Goal: Information Seeking & Learning: Learn about a topic

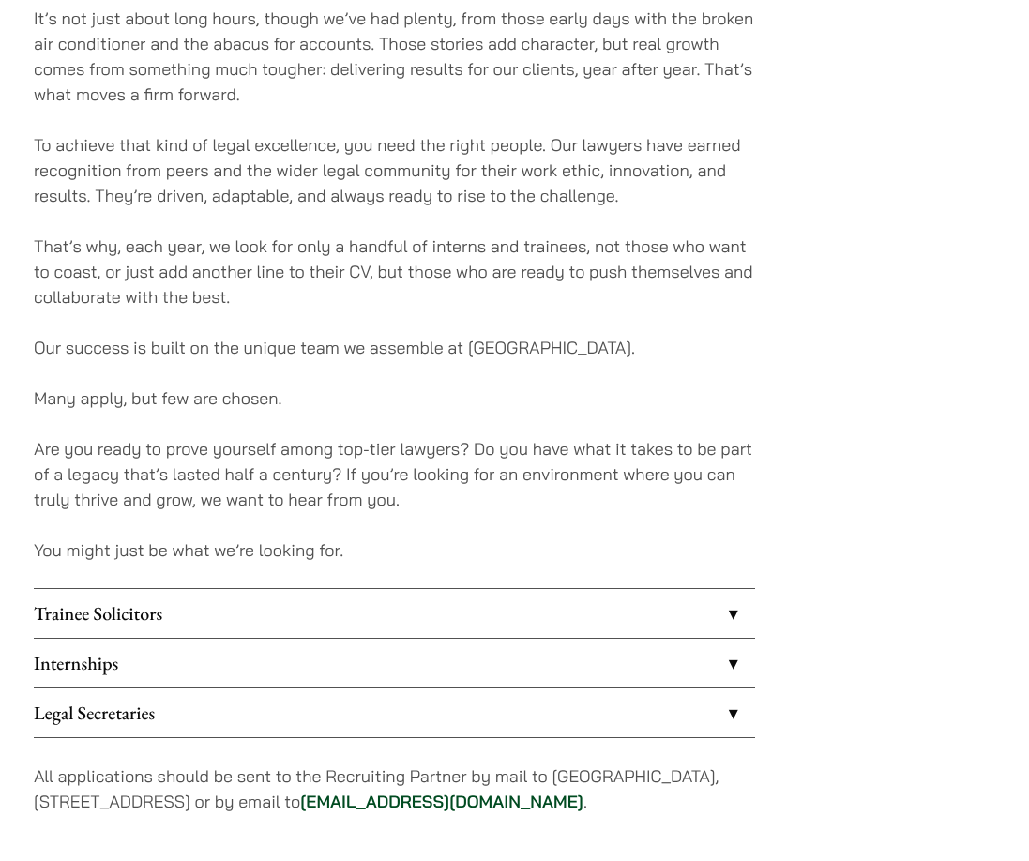
click at [731, 639] on link "Internships" at bounding box center [394, 663] width 721 height 49
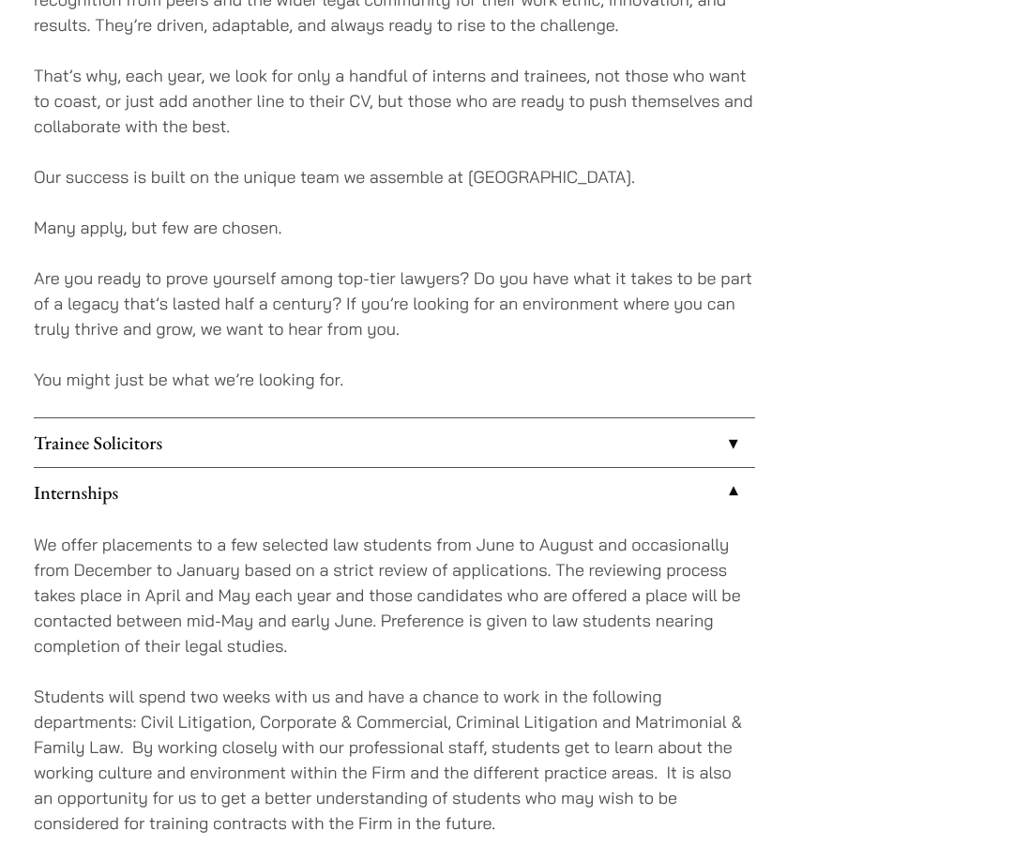
scroll to position [1490, 0]
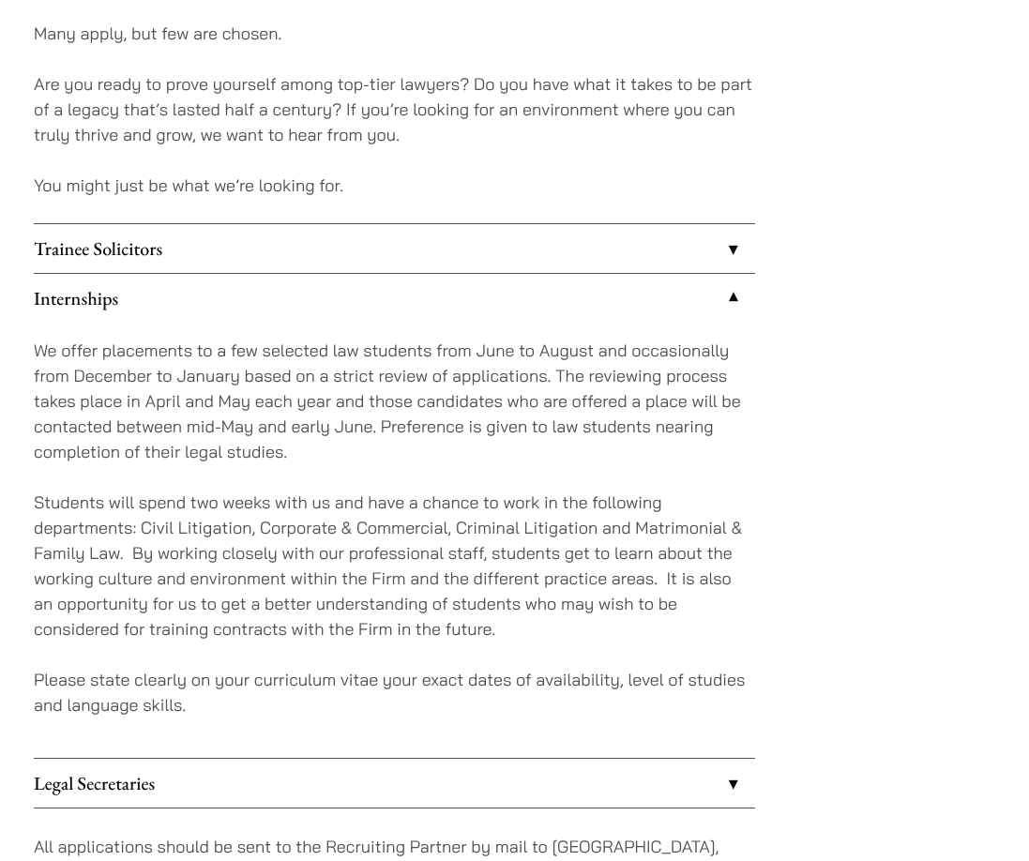
click at [337, 368] on p "We offer placements to a few selected law students from June to August and occa…" at bounding box center [394, 401] width 721 height 127
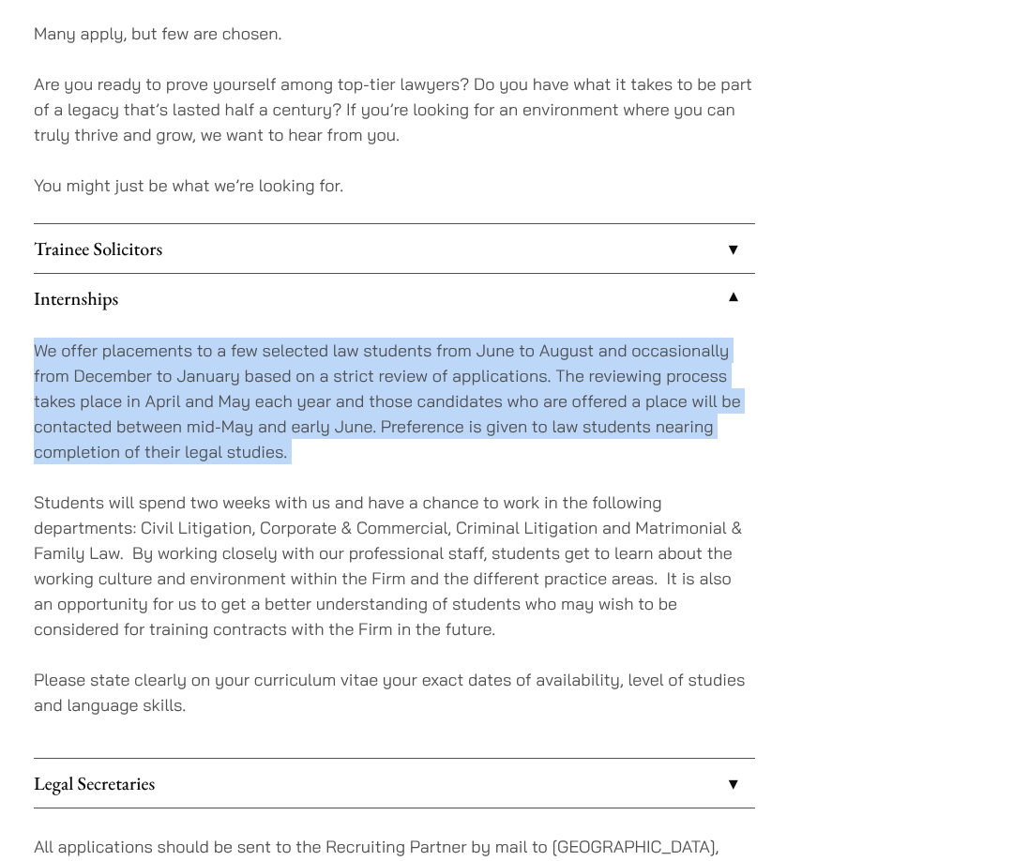
click at [337, 368] on p "We offer placements to a few selected law students from June to August and occa…" at bounding box center [394, 401] width 721 height 127
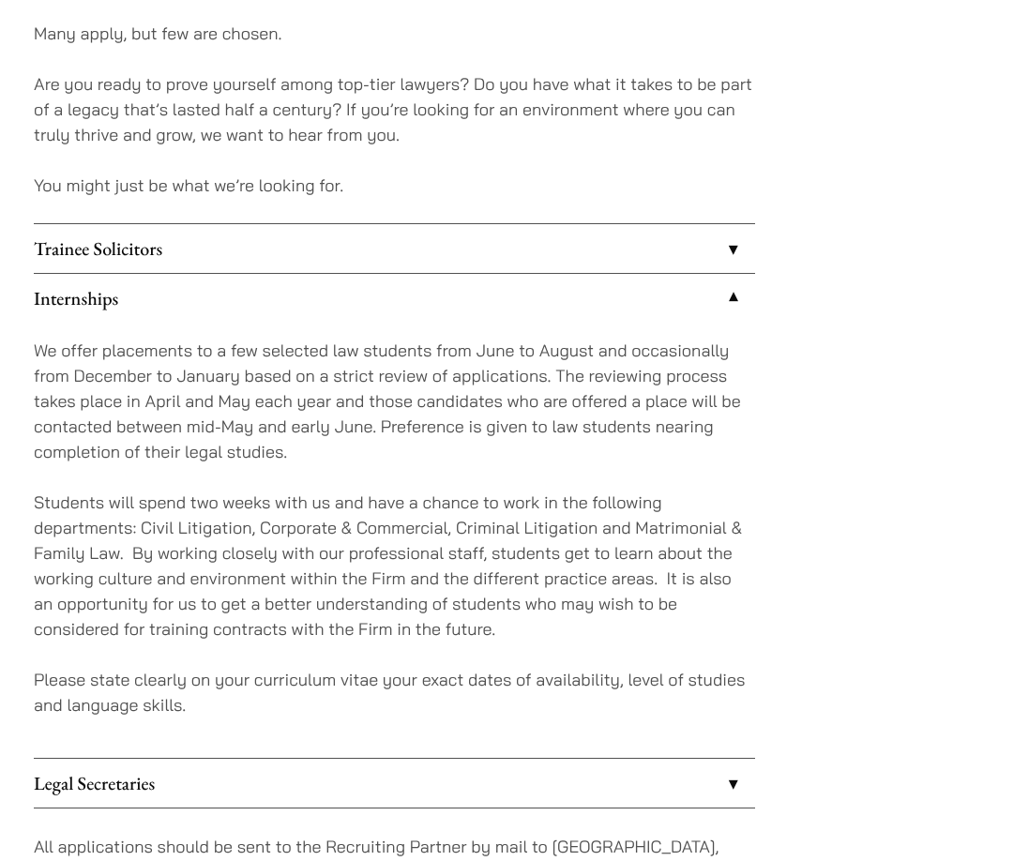
click at [477, 509] on p "Students will spend two weeks with us and have a chance to work in the followin…" at bounding box center [394, 566] width 721 height 152
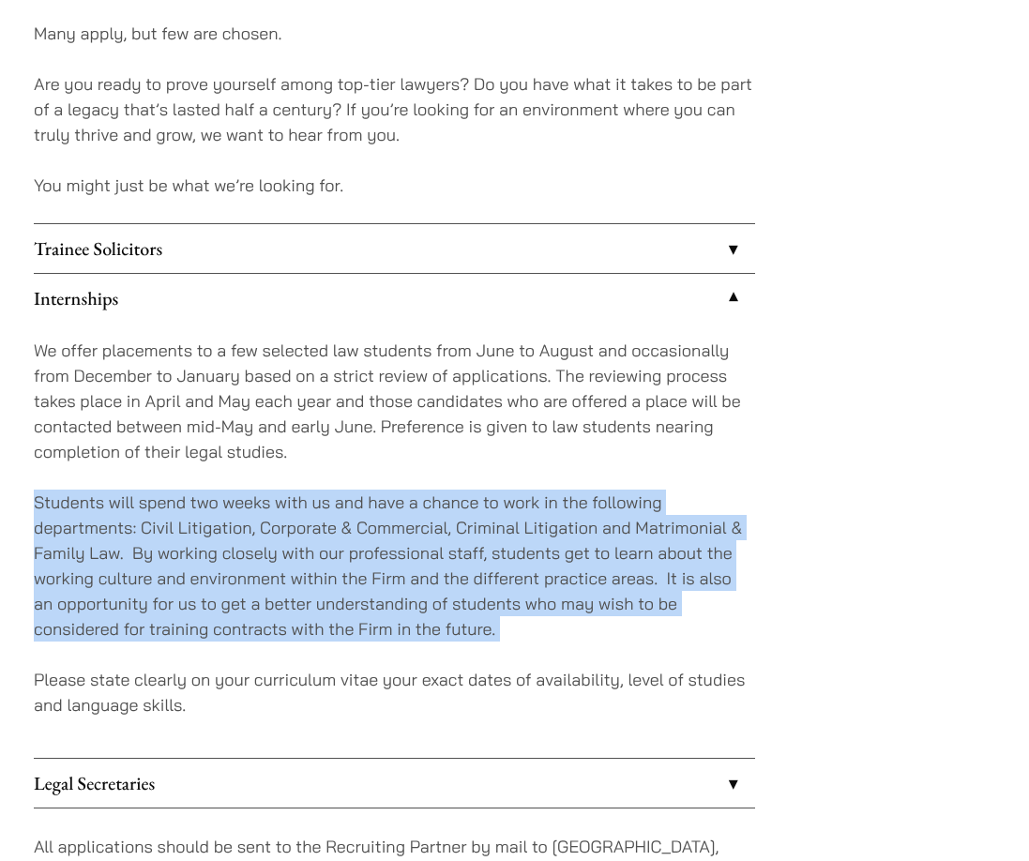
click at [477, 509] on p "Students will spend two weeks with us and have a chance to work in the followin…" at bounding box center [394, 566] width 721 height 152
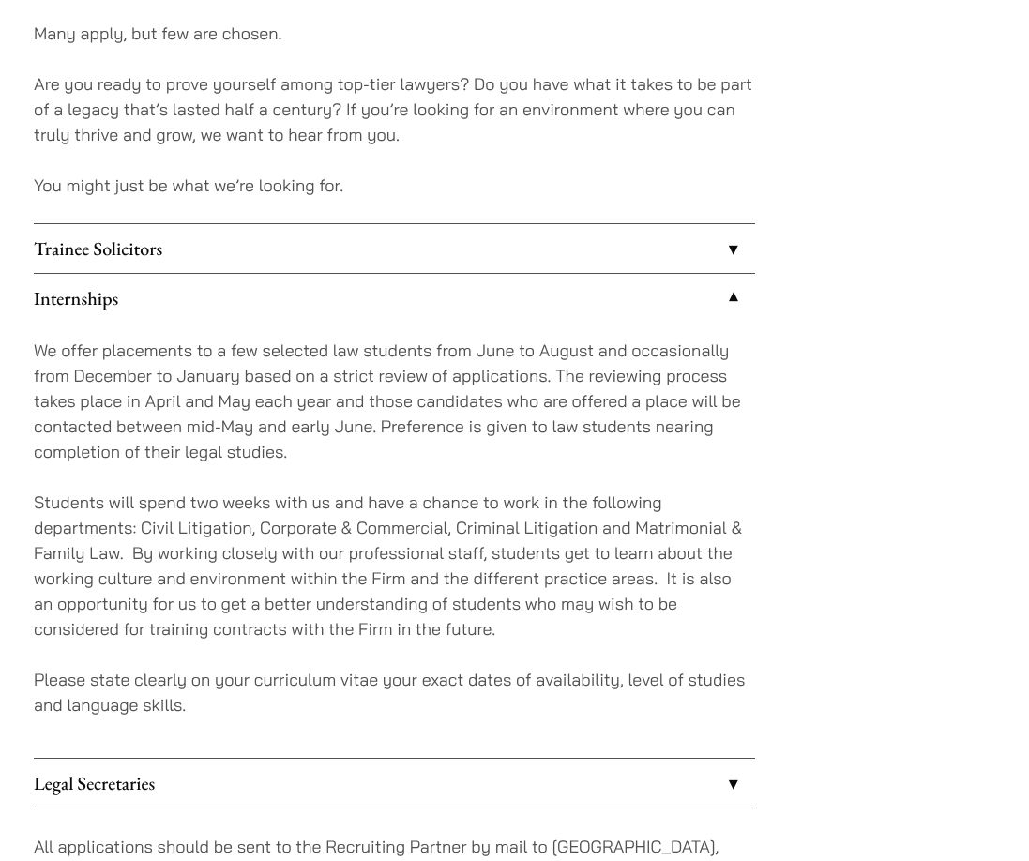
click at [333, 423] on p "We offer placements to a few selected law students from June to August and occa…" at bounding box center [394, 401] width 721 height 127
click at [334, 385] on p "We offer placements to a few selected law students from June to August and occa…" at bounding box center [394, 401] width 721 height 127
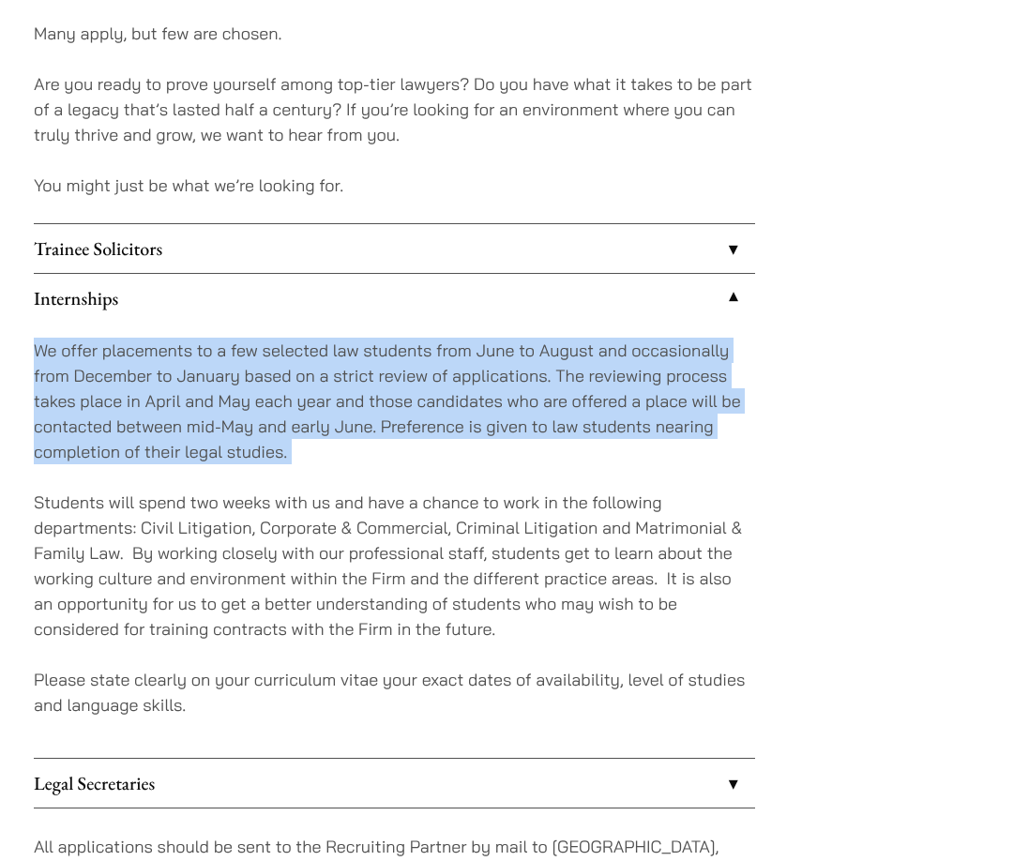
click at [334, 385] on p "We offer placements to a few selected law students from June to August and occa…" at bounding box center [394, 401] width 721 height 127
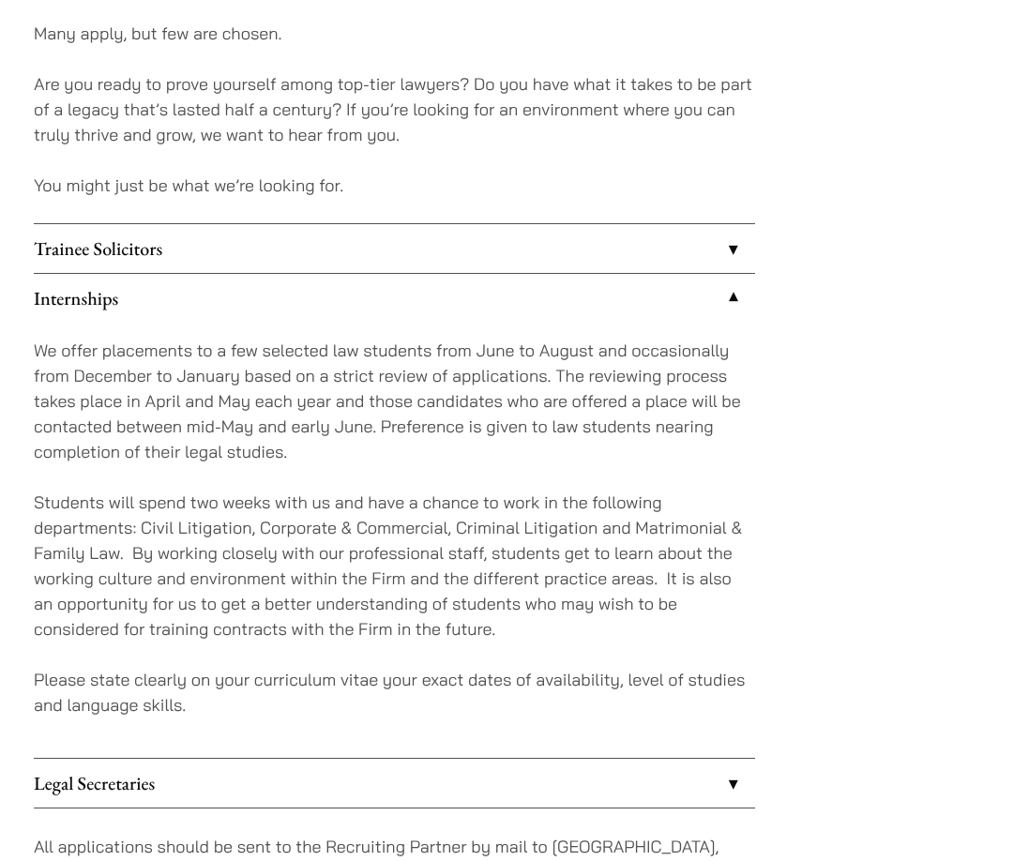
click at [379, 444] on div "We offer placements to a few selected law students from June to August and occa…" at bounding box center [394, 540] width 721 height 435
click at [361, 499] on p "Students will spend two weeks with us and have a chance to work in the followin…" at bounding box center [394, 566] width 721 height 152
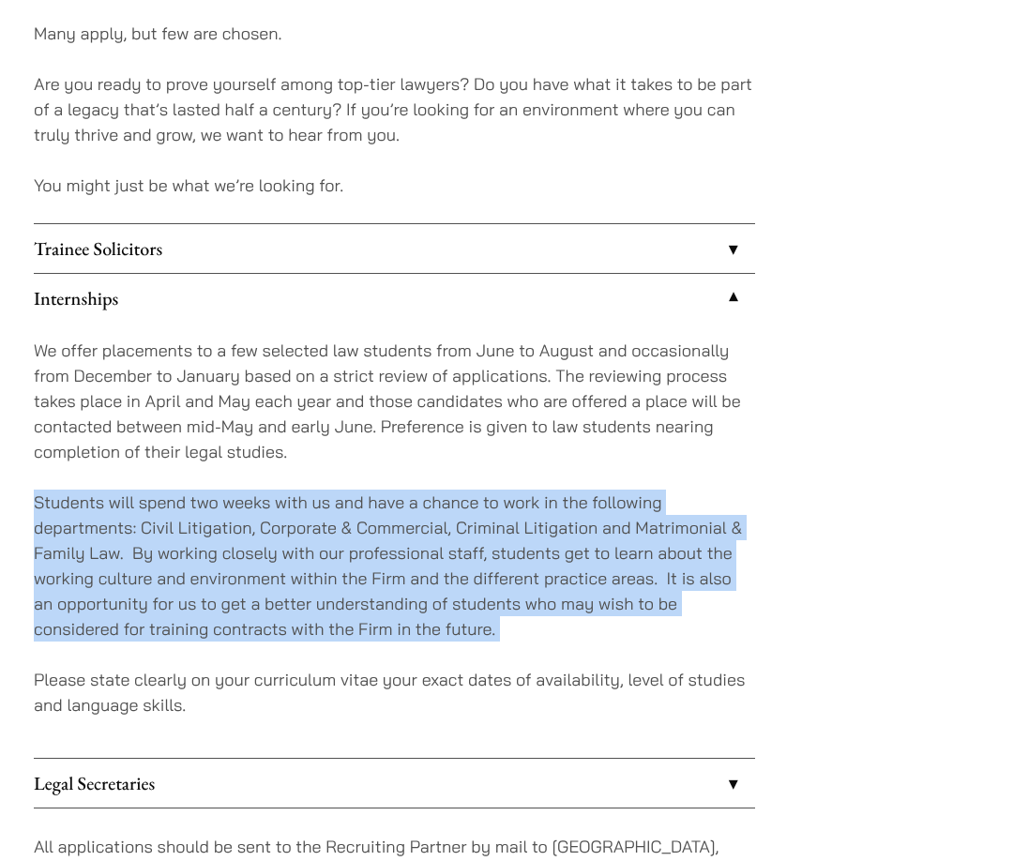
click at [361, 499] on p "Students will spend two weeks with us and have a chance to work in the followin…" at bounding box center [394, 566] width 721 height 152
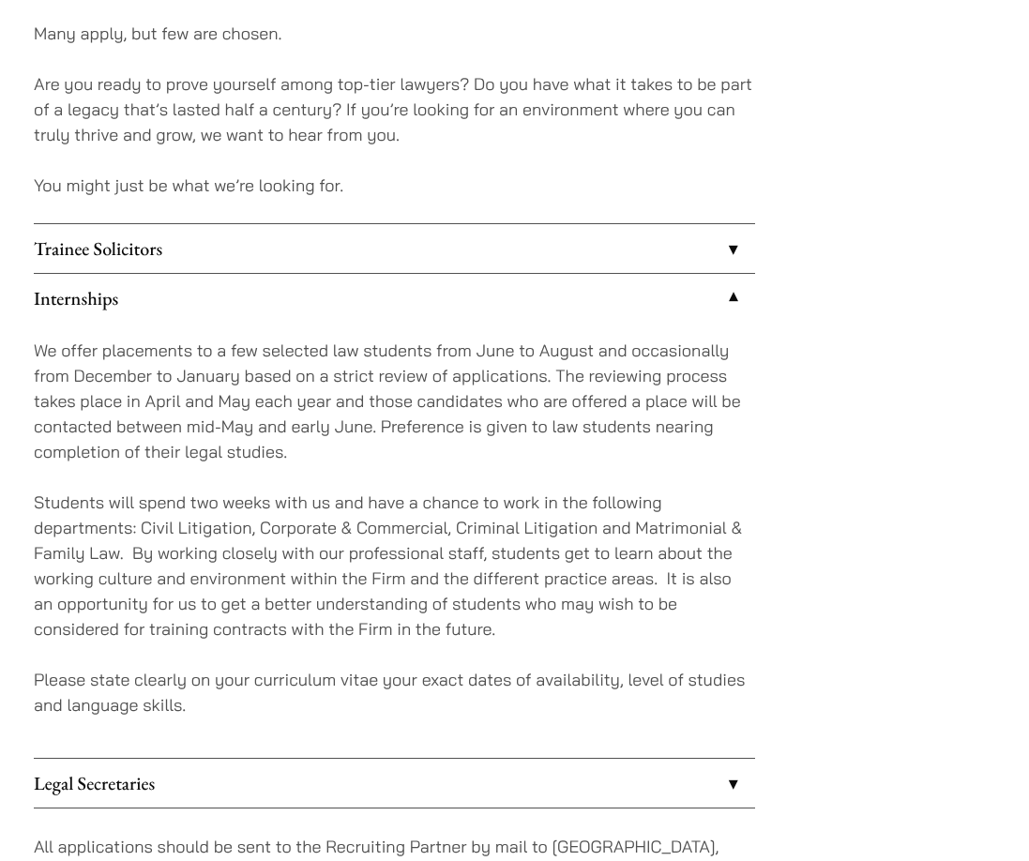
click at [325, 412] on p "We offer placements to a few selected law students from June to August and occa…" at bounding box center [394, 401] width 721 height 127
click at [356, 369] on p "We offer placements to a few selected law students from June to August and occa…" at bounding box center [394, 401] width 721 height 127
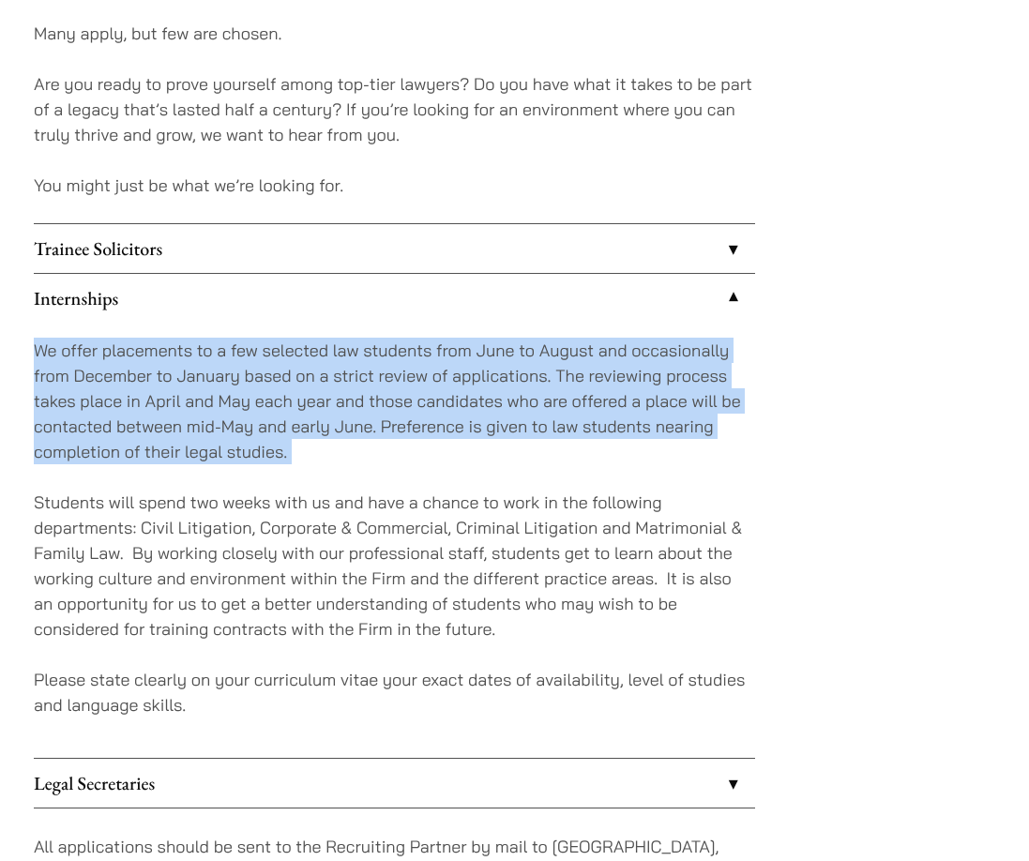
click at [357, 369] on p "We offer placements to a few selected law students from June to August and occa…" at bounding box center [394, 401] width 721 height 127
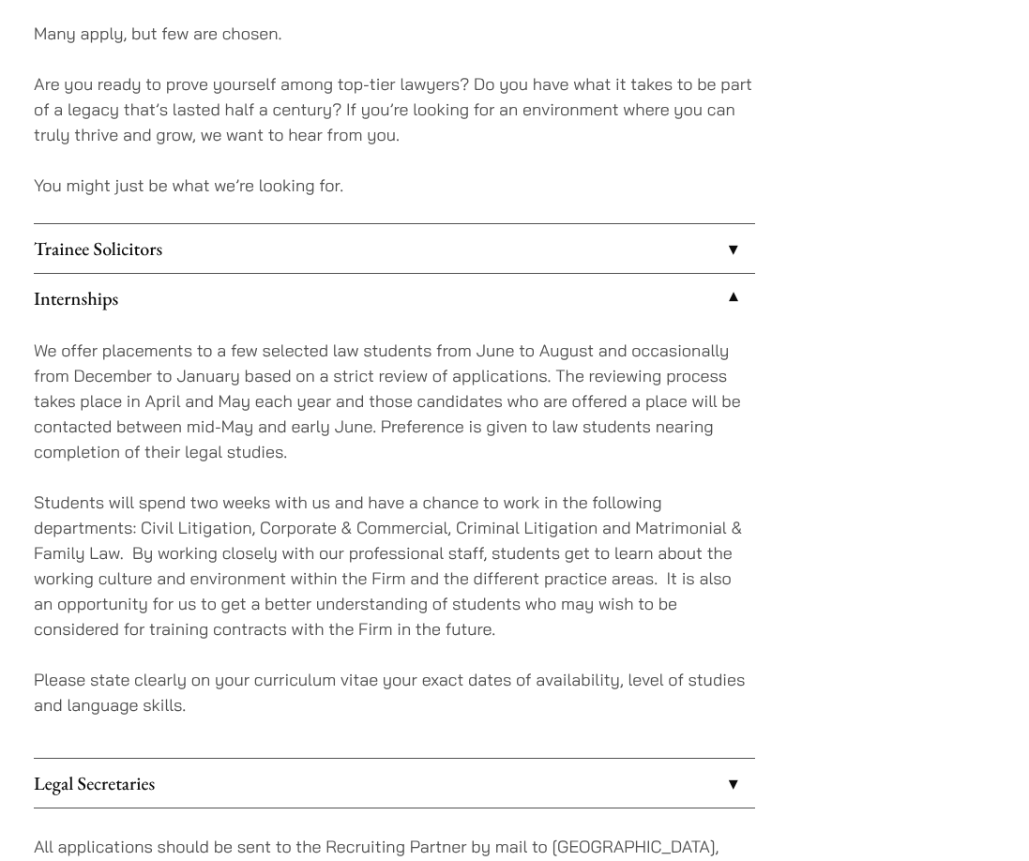
click at [357, 493] on p "Students will spend two weeks with us and have a chance to work in the followin…" at bounding box center [394, 566] width 721 height 152
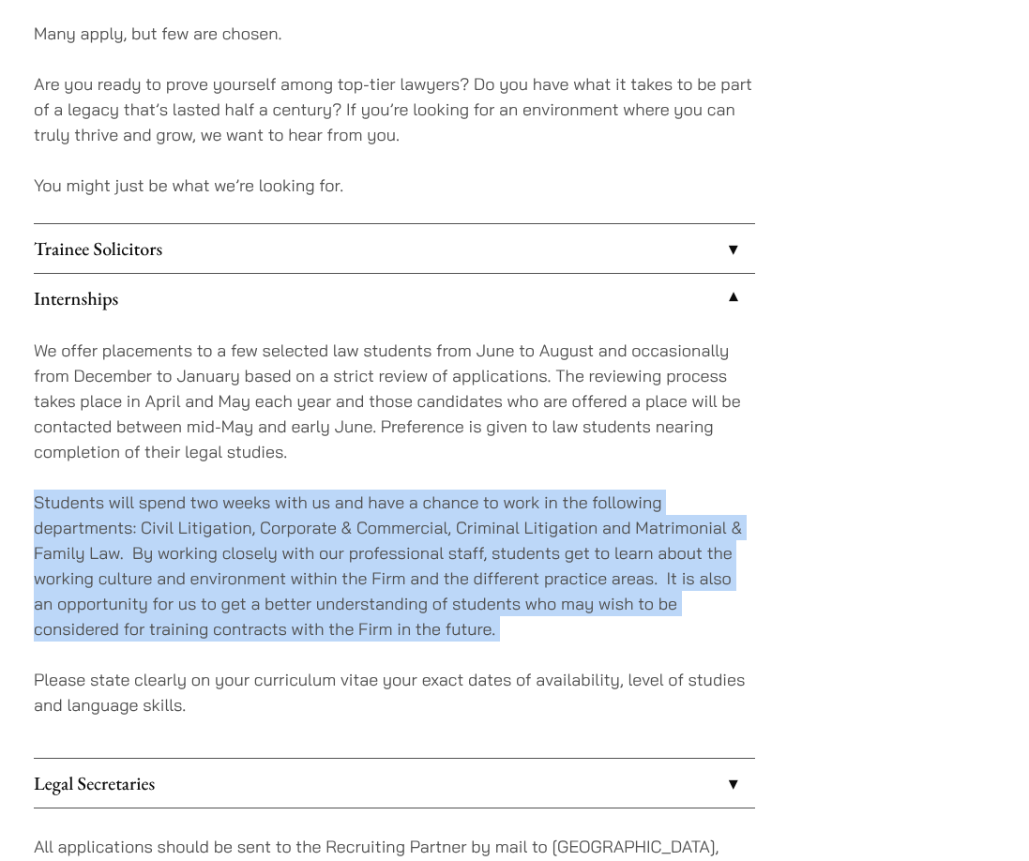
click at [357, 493] on p "Students will spend two weeks with us and have a chance to work in the followin…" at bounding box center [394, 566] width 721 height 152
click at [319, 443] on div "We offer placements to a few selected law students from June to August and occa…" at bounding box center [394, 540] width 721 height 435
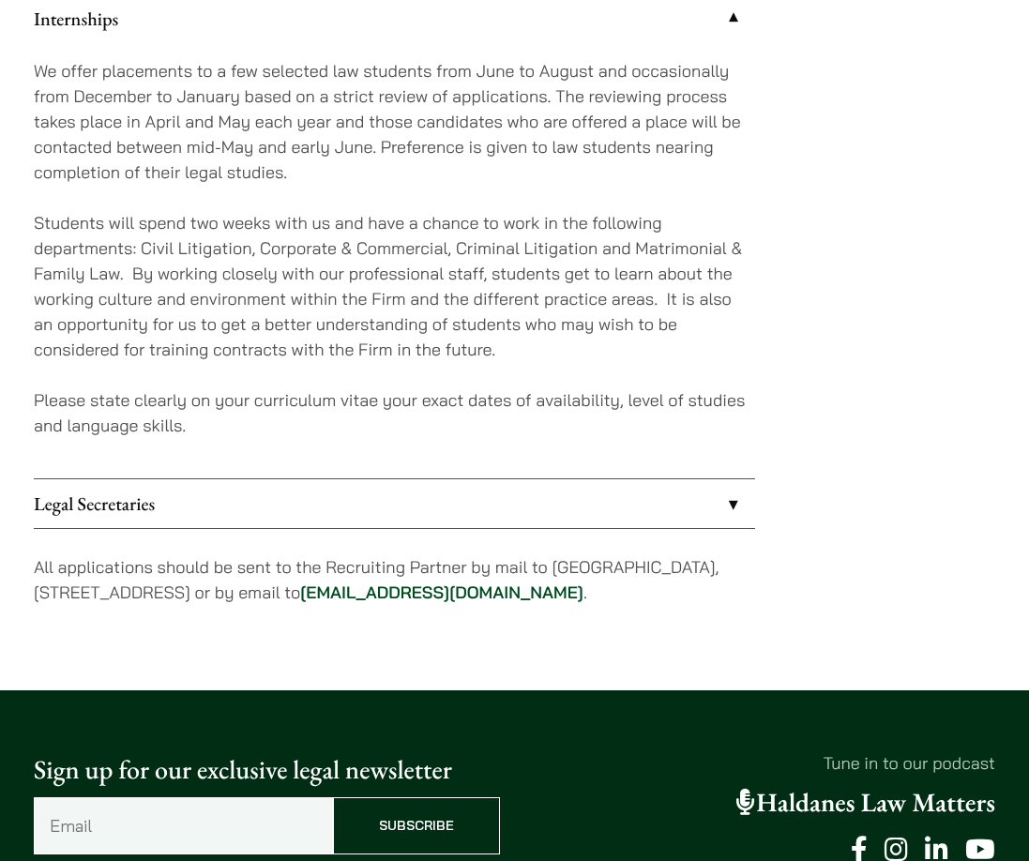
scroll to position [1772, 0]
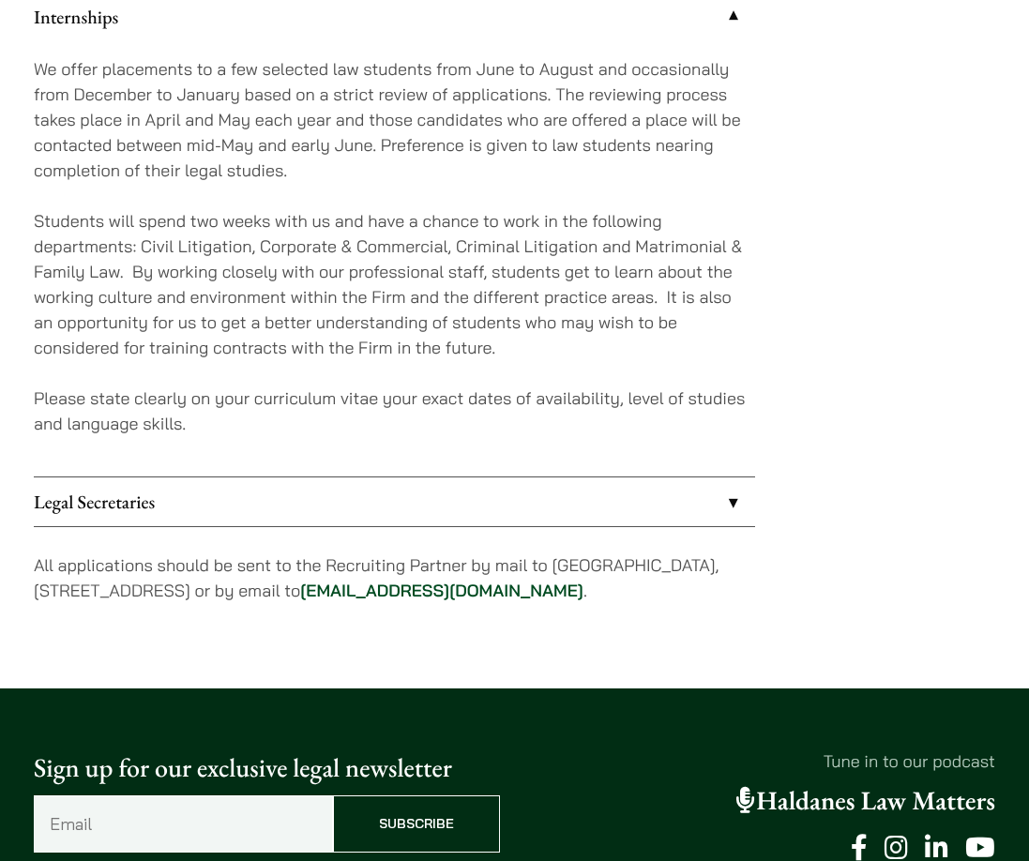
click at [429, 402] on p "Please state clearly on your curriculum vitae your exact dates of availability,…" at bounding box center [394, 410] width 721 height 51
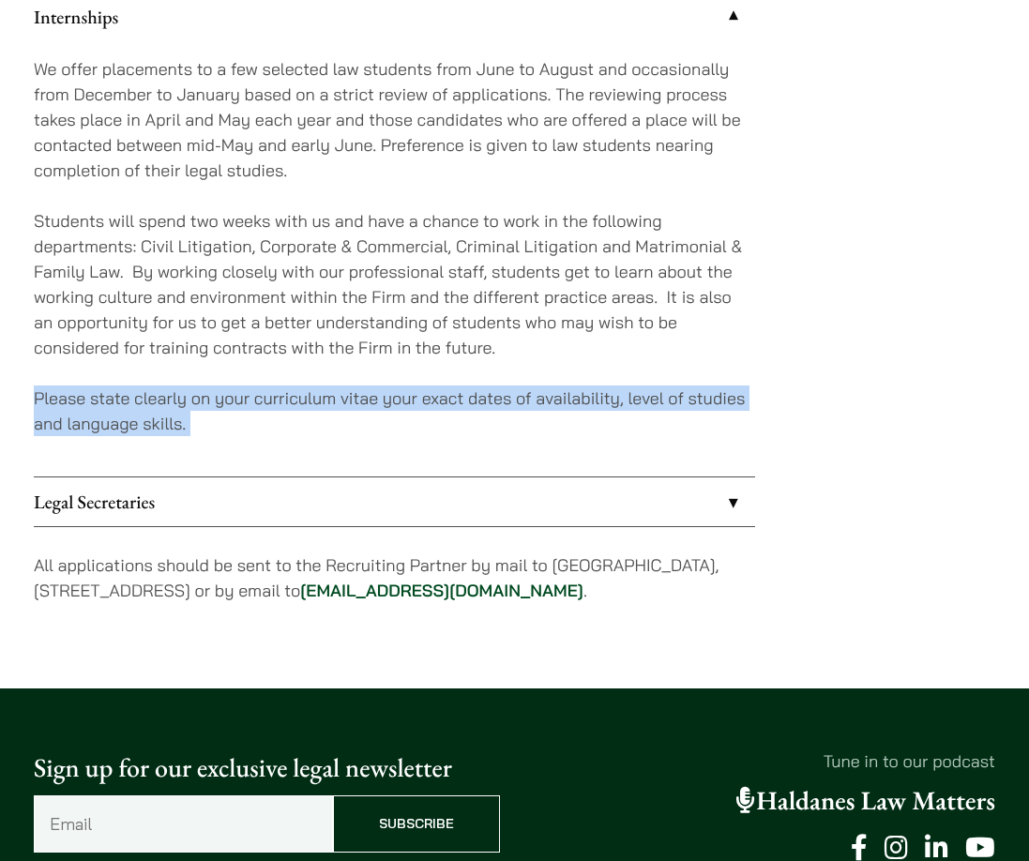
click at [429, 402] on p "Please state clearly on your curriculum vitae your exact dates of availability,…" at bounding box center [394, 410] width 721 height 51
click at [372, 416] on div "We offer placements to a few selected law students from June to August and occa…" at bounding box center [394, 258] width 721 height 435
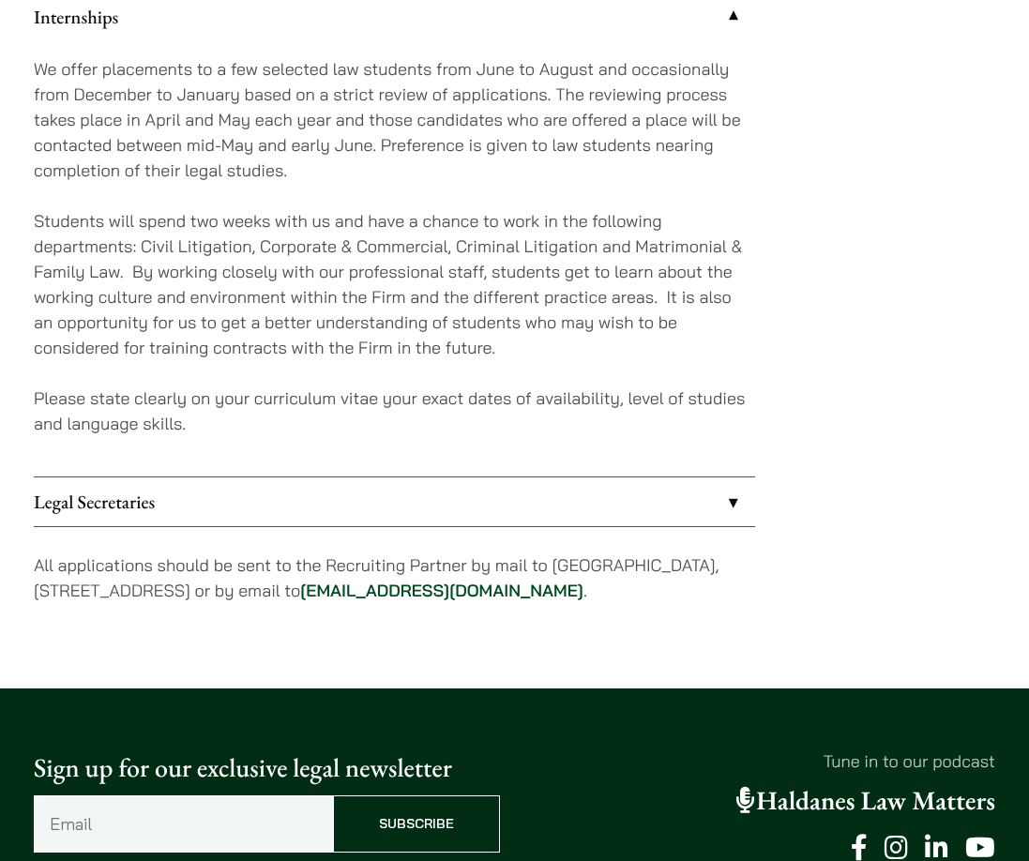
click at [329, 483] on link "Legal Secretaries" at bounding box center [394, 501] width 721 height 49
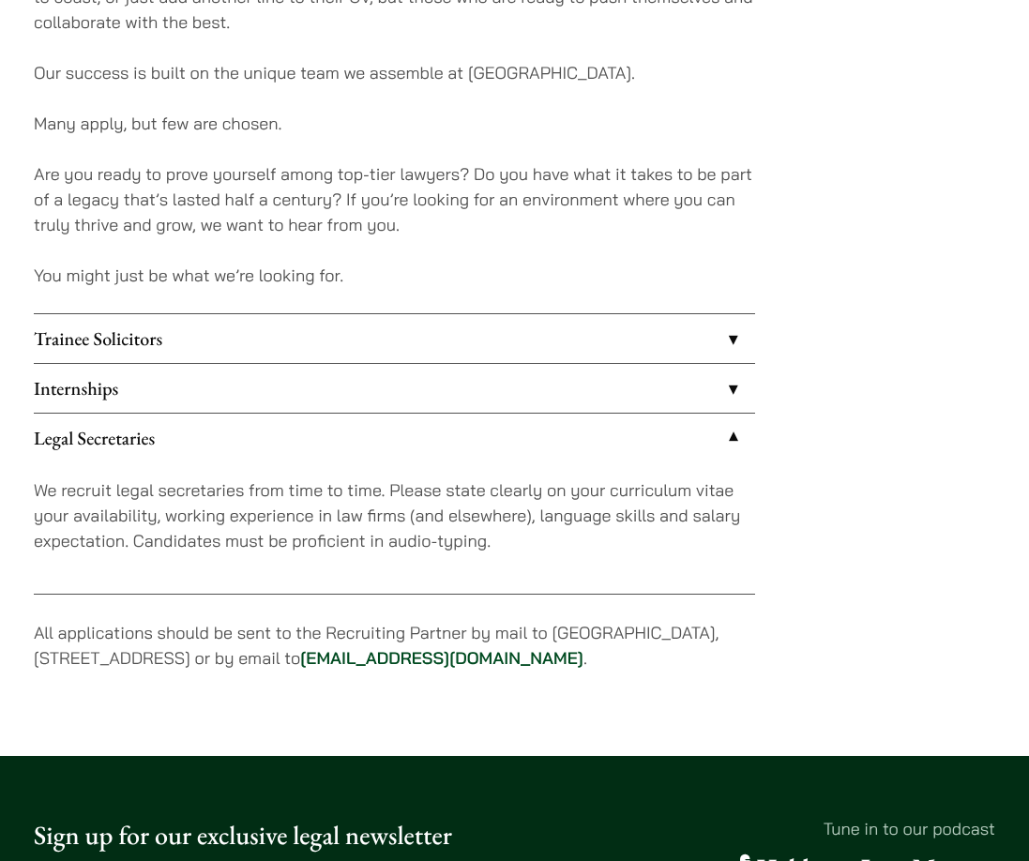
scroll to position [1396, 0]
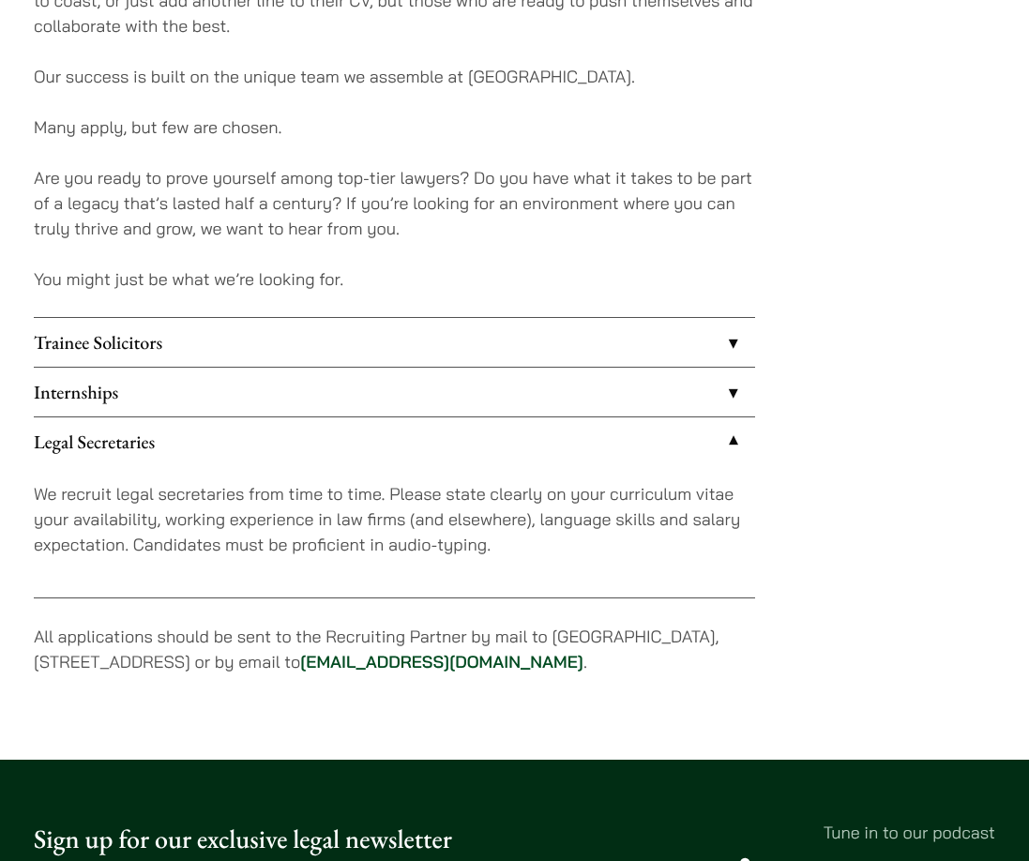
click at [247, 379] on link "Internships" at bounding box center [394, 392] width 721 height 49
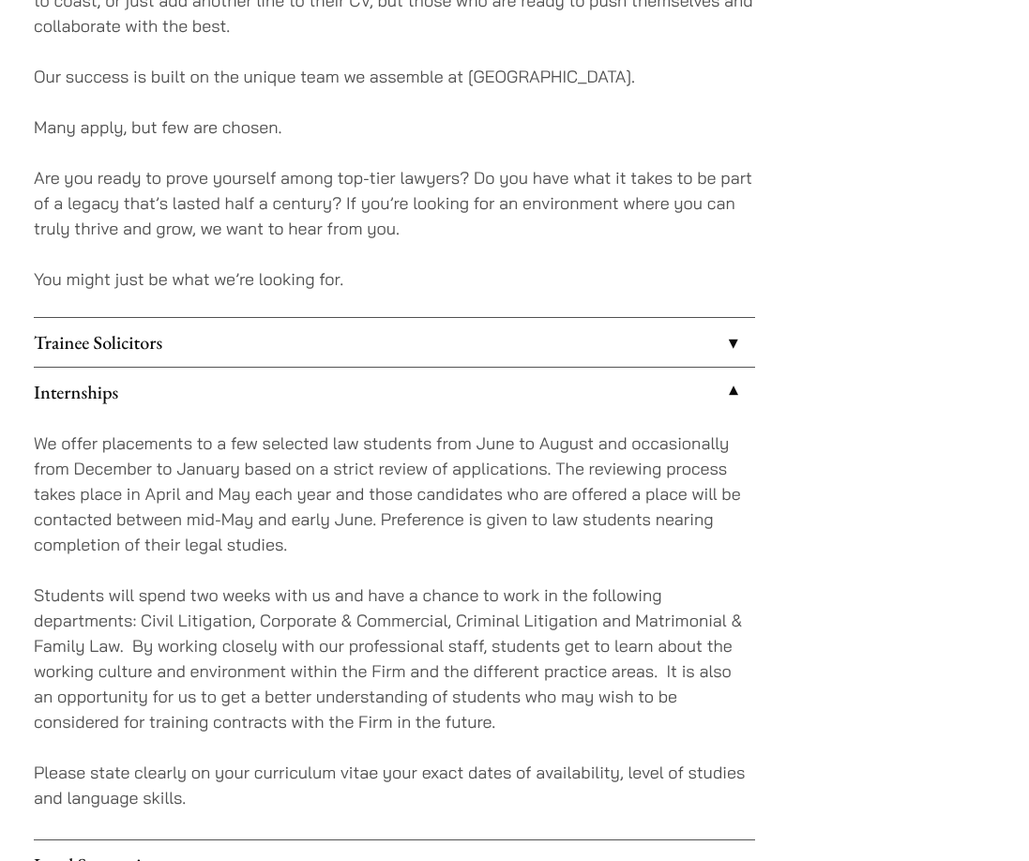
click at [338, 318] on link "Trainee Solicitors" at bounding box center [394, 342] width 721 height 49
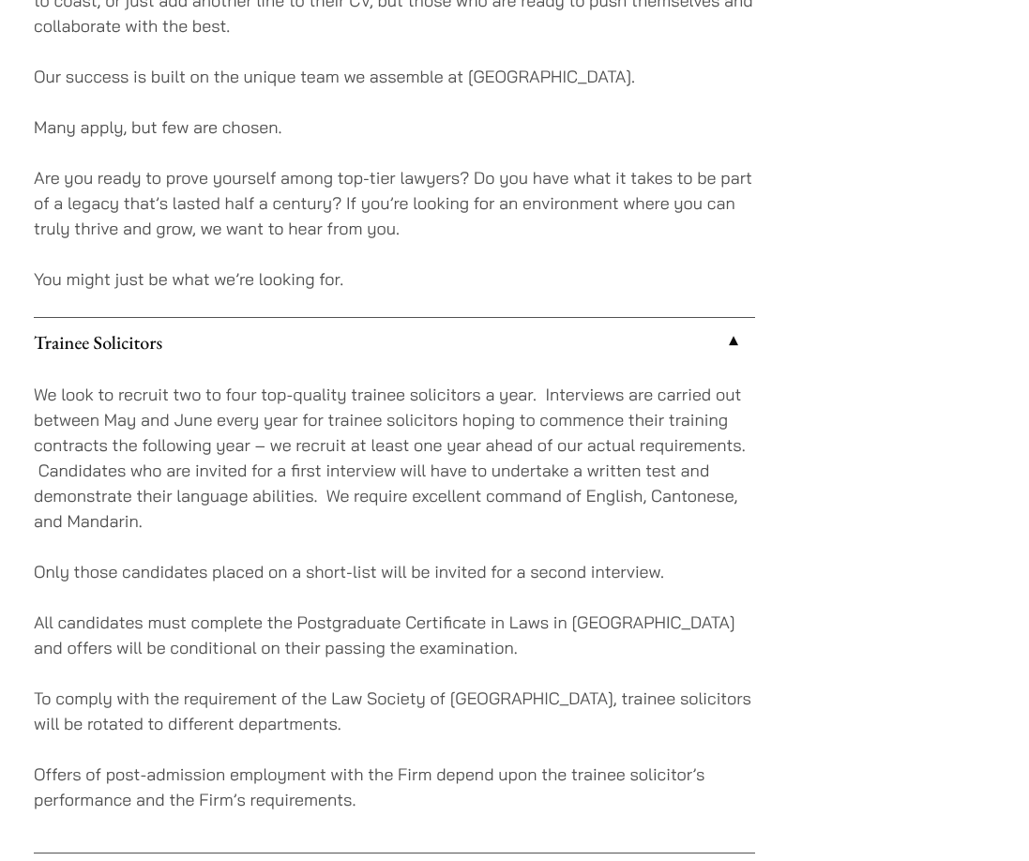
click at [338, 318] on link "Trainee Solicitors" at bounding box center [394, 342] width 721 height 49
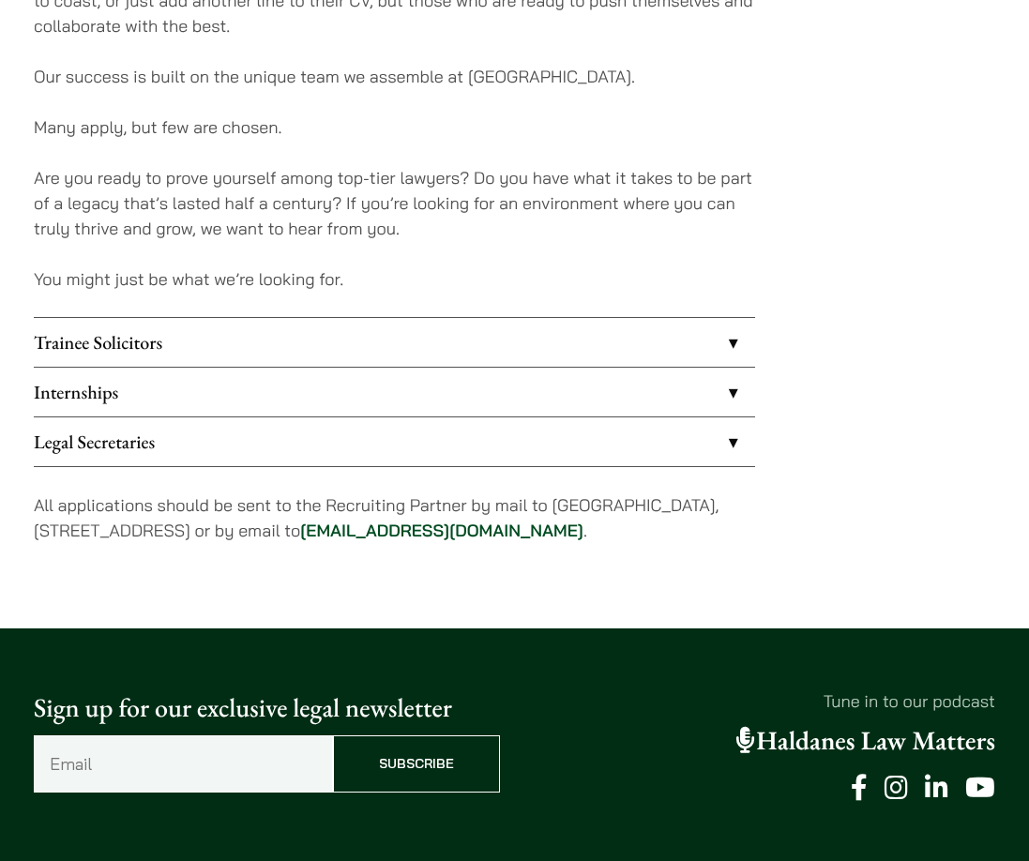
click at [314, 368] on link "Internships" at bounding box center [394, 392] width 721 height 49
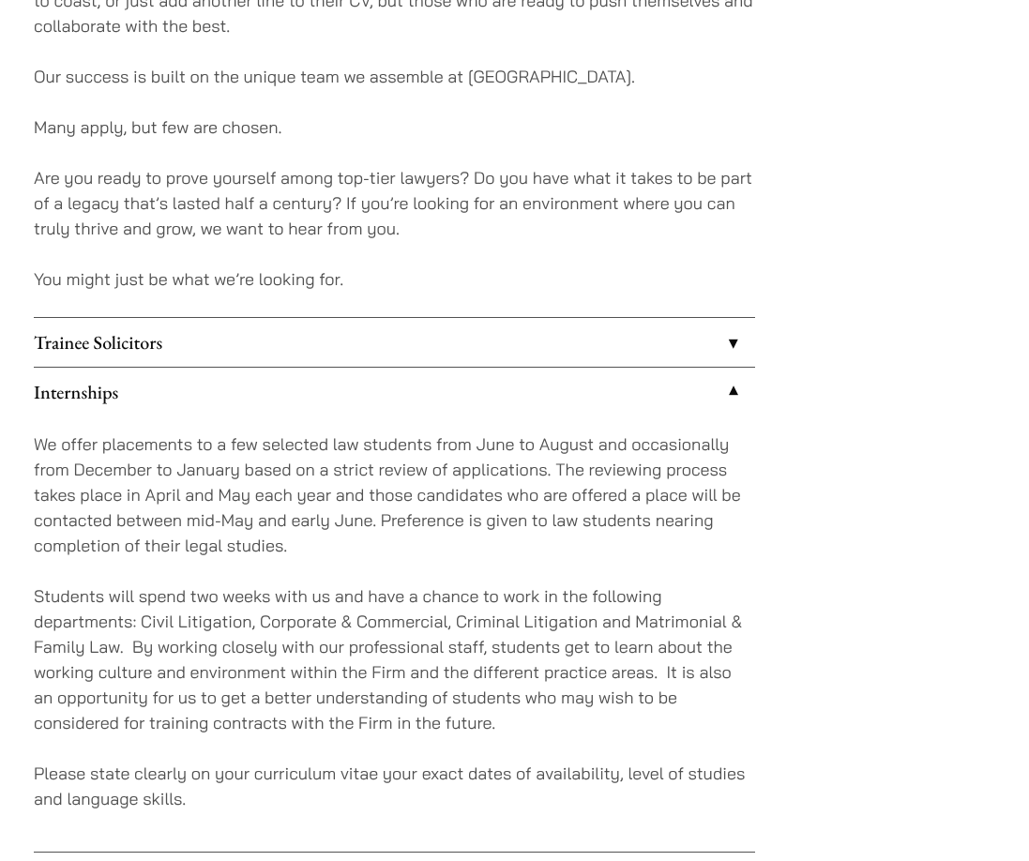
click at [299, 443] on p "We offer placements to a few selected law students from June to August and occa…" at bounding box center [394, 494] width 721 height 127
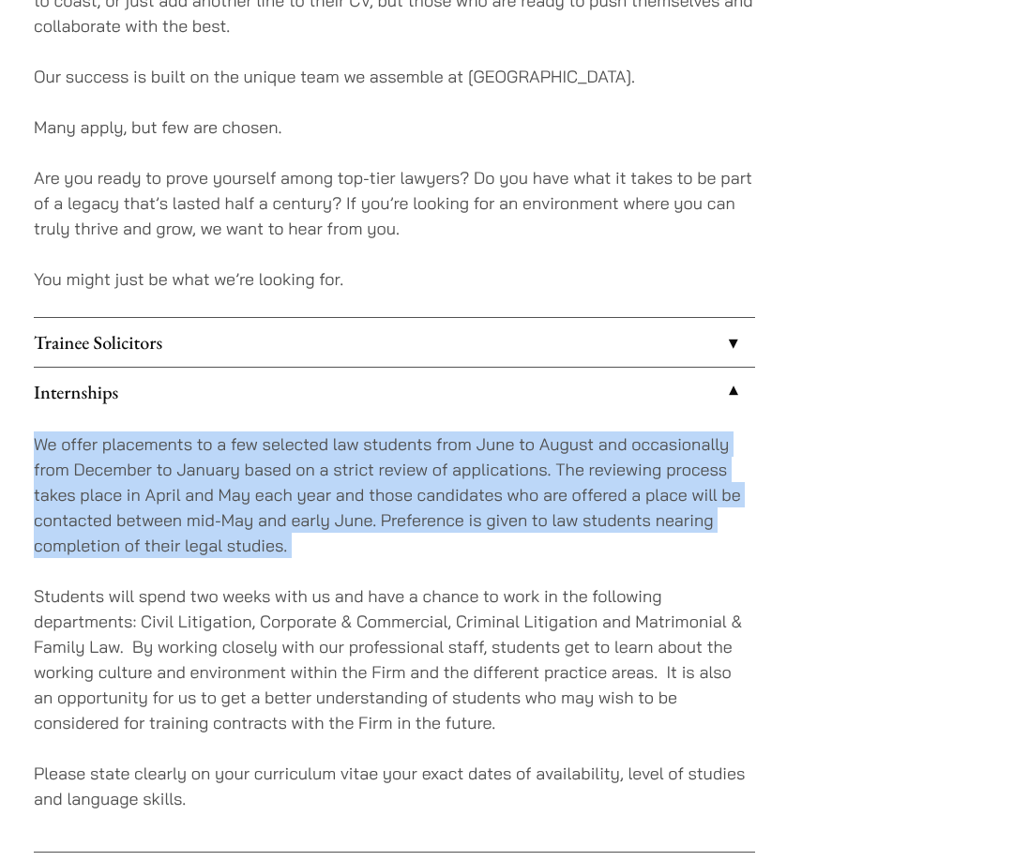
click at [299, 443] on p "We offer placements to a few selected law students from June to August and occa…" at bounding box center [394, 494] width 721 height 127
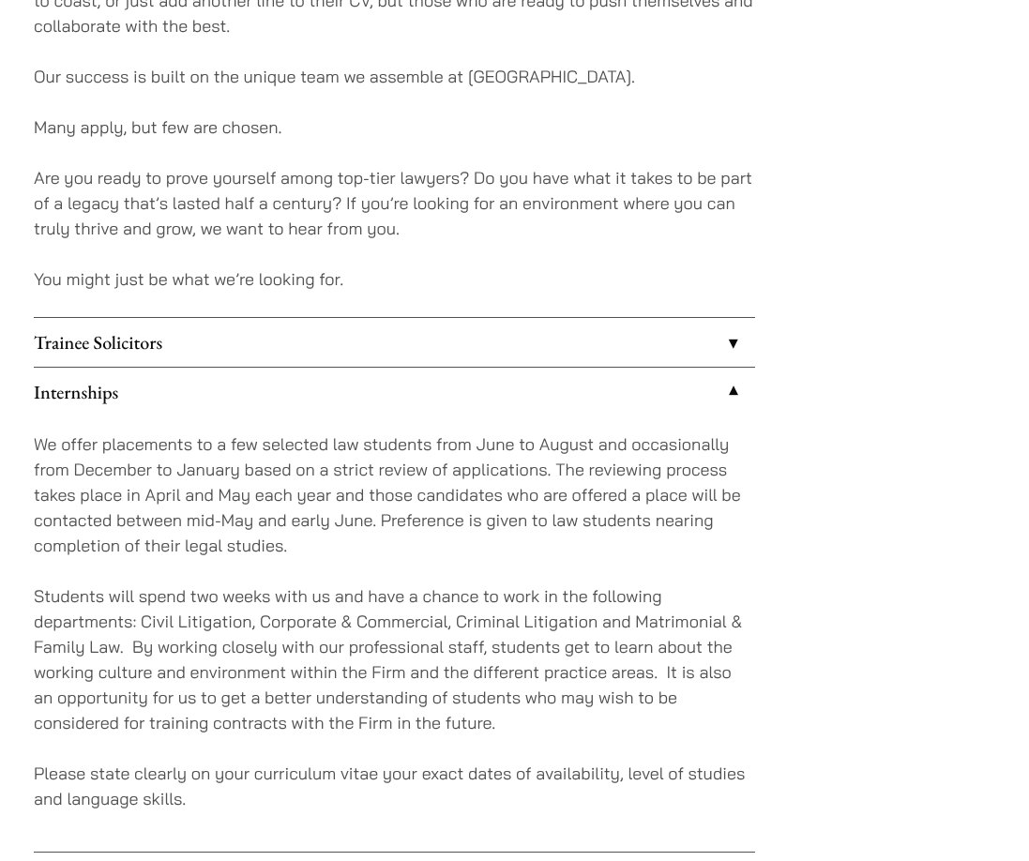
click at [387, 557] on div "We offer placements to a few selected law students from June to August and occa…" at bounding box center [394, 633] width 721 height 435
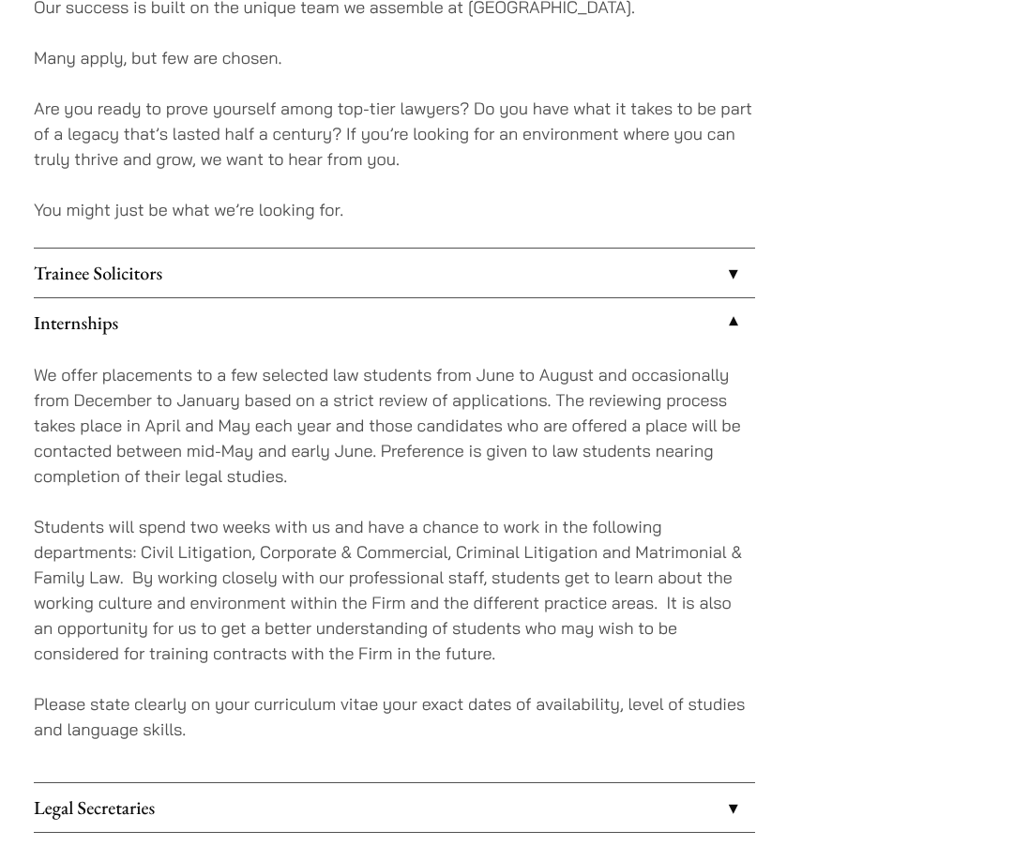
scroll to position [1584, 0]
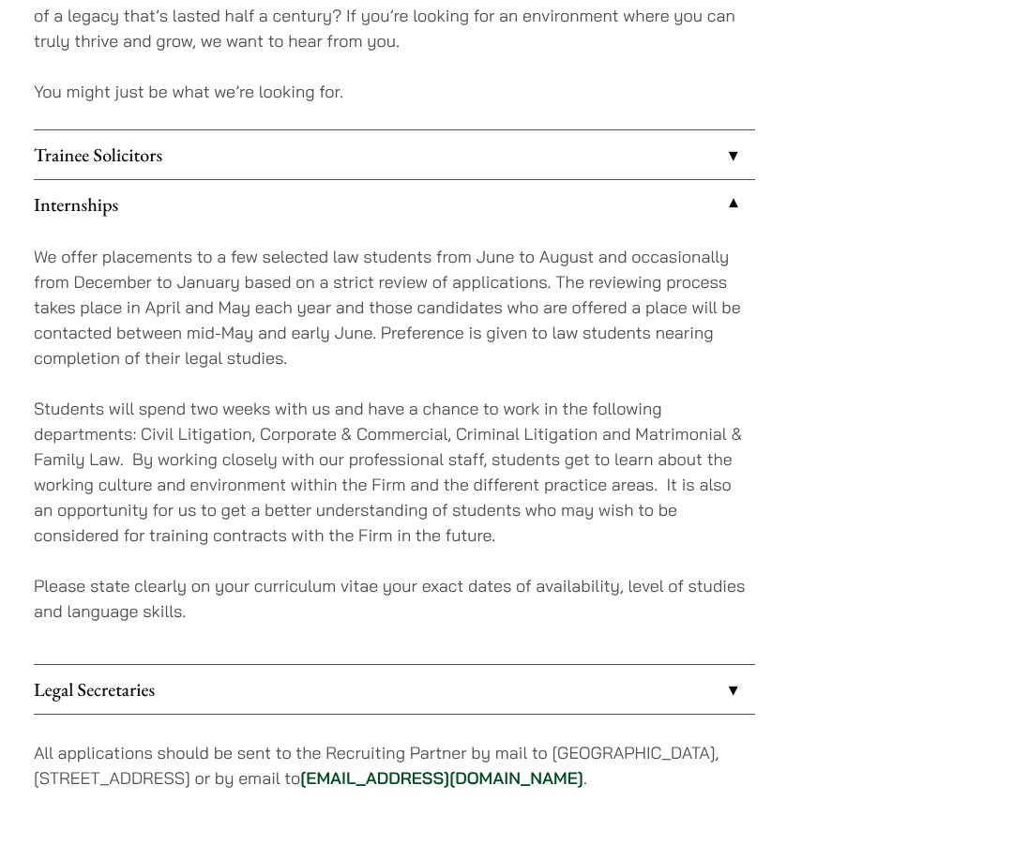
click at [183, 443] on p "Students will spend two weeks with us and have a chance to work in the followin…" at bounding box center [394, 472] width 721 height 152
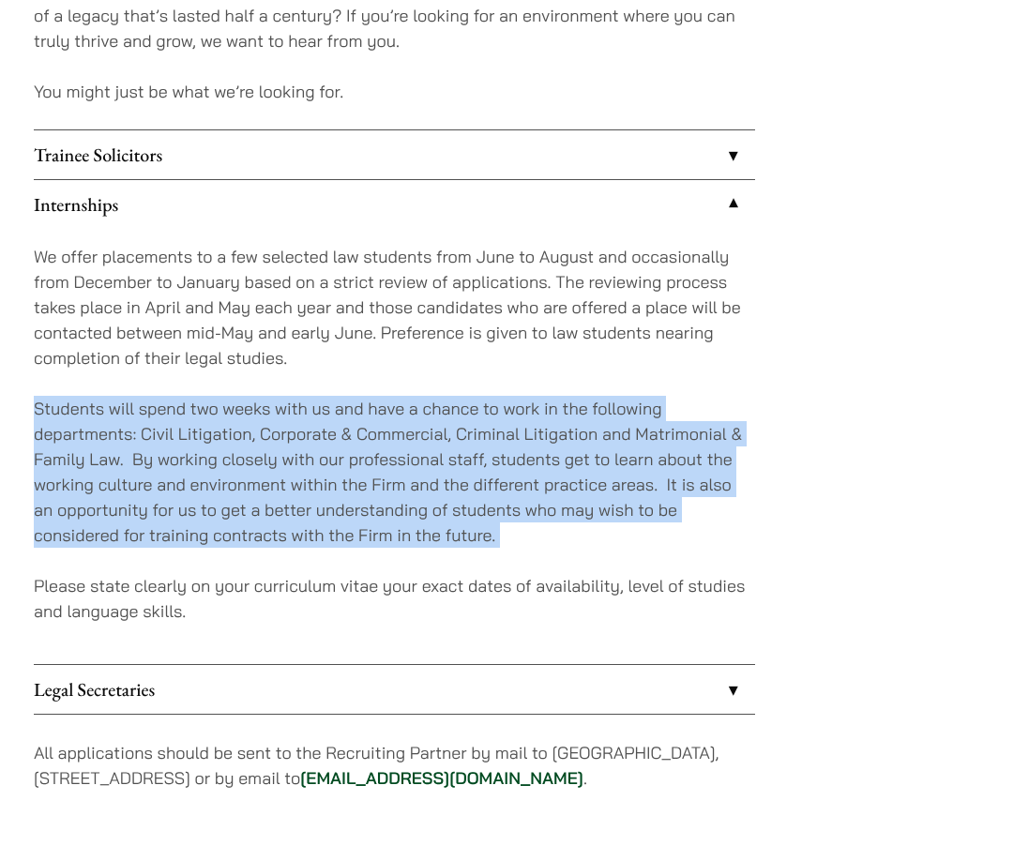
click at [639, 452] on p "Students will spend two weeks with us and have a chance to work in the followin…" at bounding box center [394, 472] width 721 height 152
click at [520, 437] on p "Students will spend two weeks with us and have a chance to work in the followin…" at bounding box center [394, 472] width 721 height 152
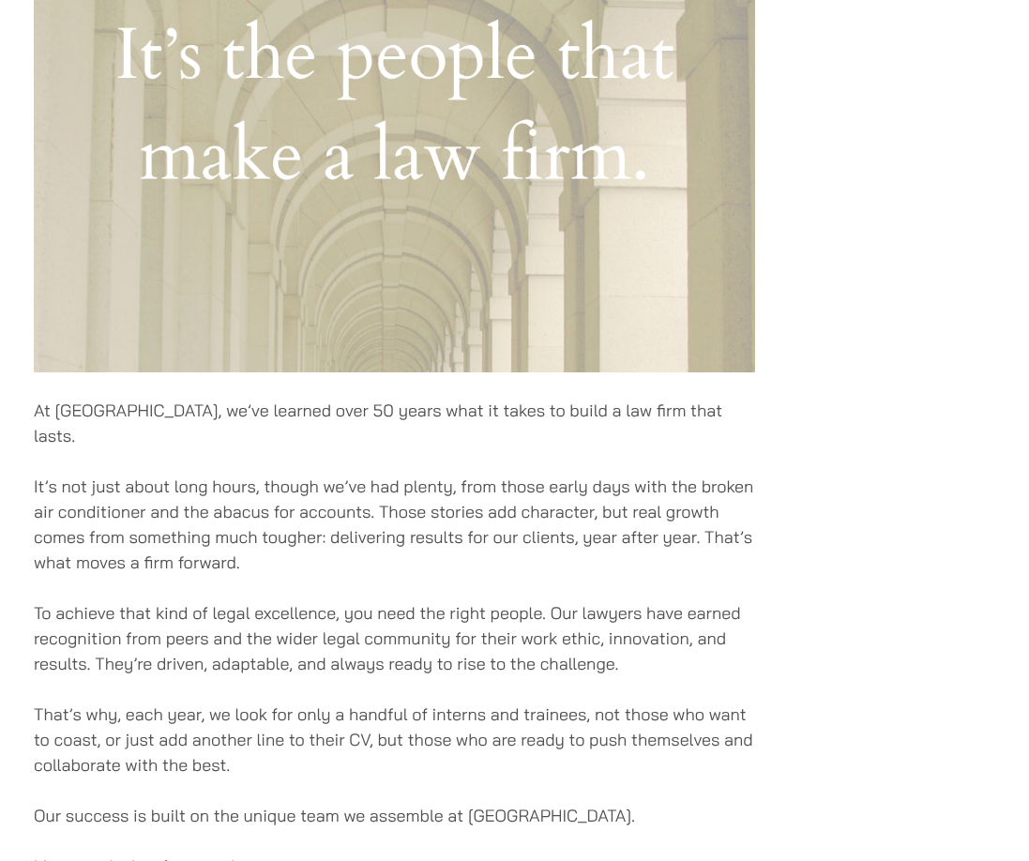
scroll to position [834, 0]
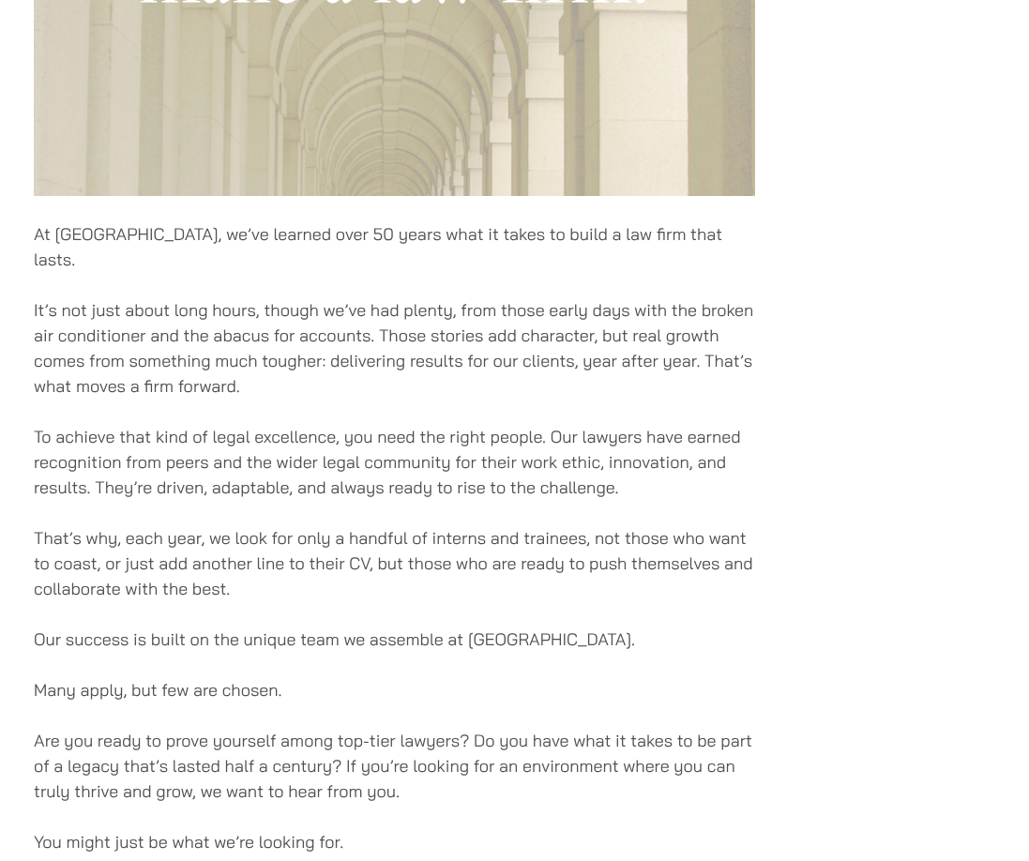
click at [446, 561] on p "That’s why, each year, we look for only a handful of interns and trainees, not …" at bounding box center [394, 563] width 721 height 76
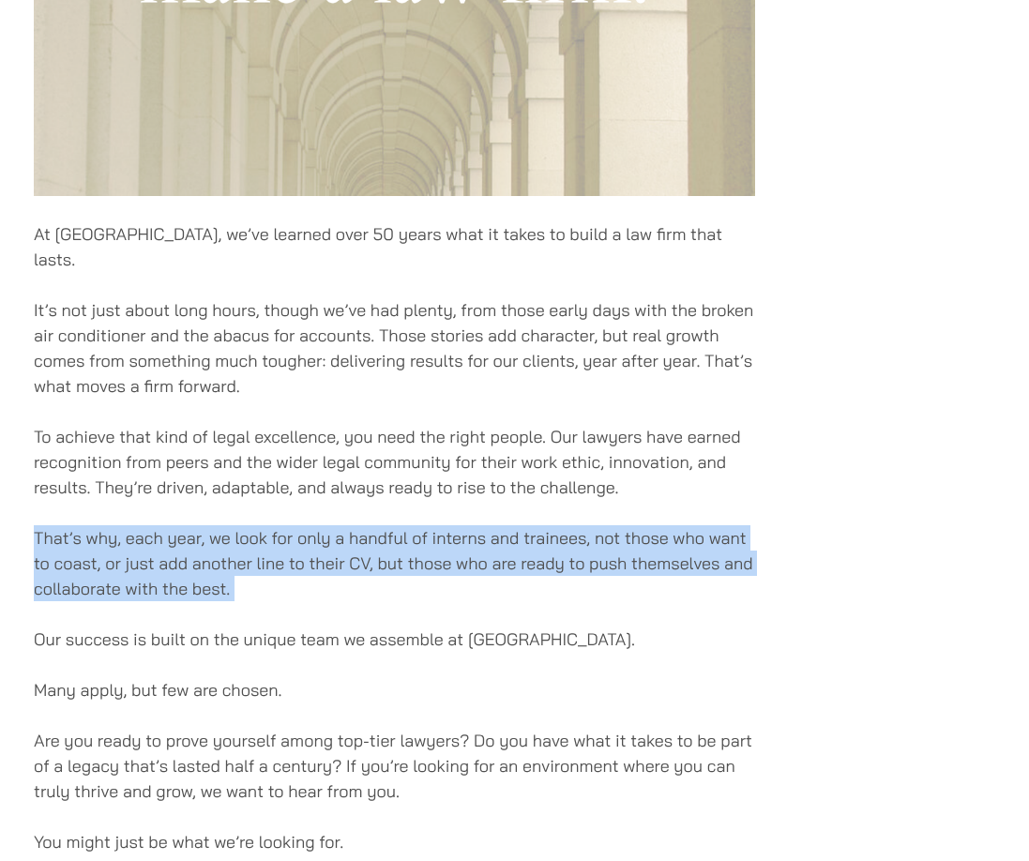
click at [445, 561] on p "That’s why, each year, we look for only a handful of interns and trainees, not …" at bounding box center [394, 563] width 721 height 76
click at [638, 540] on p "That’s why, each year, we look for only a handful of interns and trainees, not …" at bounding box center [394, 563] width 721 height 76
click at [612, 525] on p "That’s why, each year, we look for only a handful of interns and trainees, not …" at bounding box center [394, 563] width 721 height 76
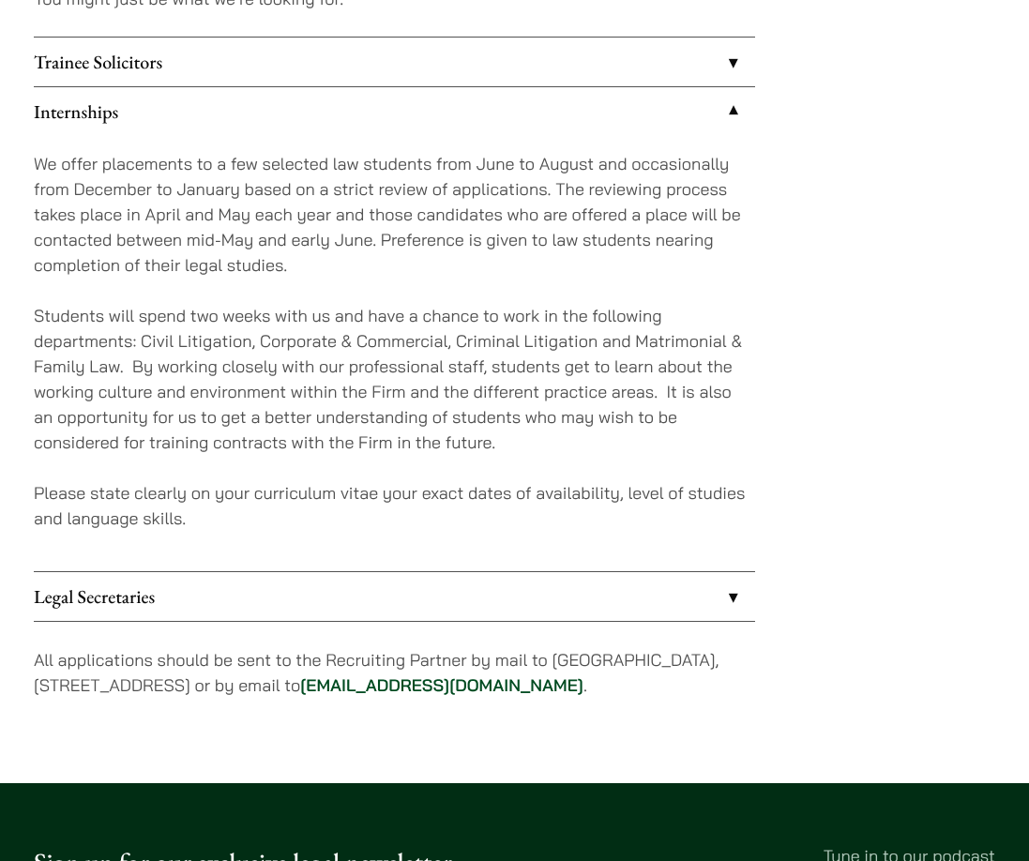
scroll to position [1678, 0]
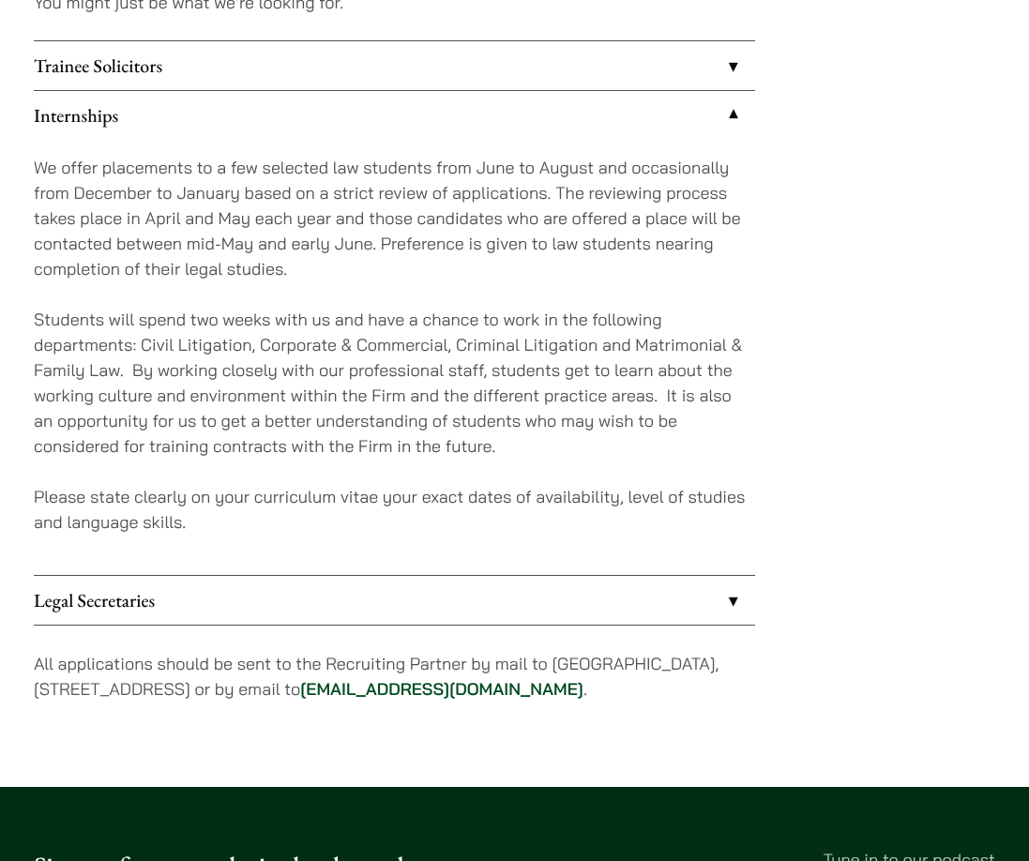
scroll to position [1688, 0]
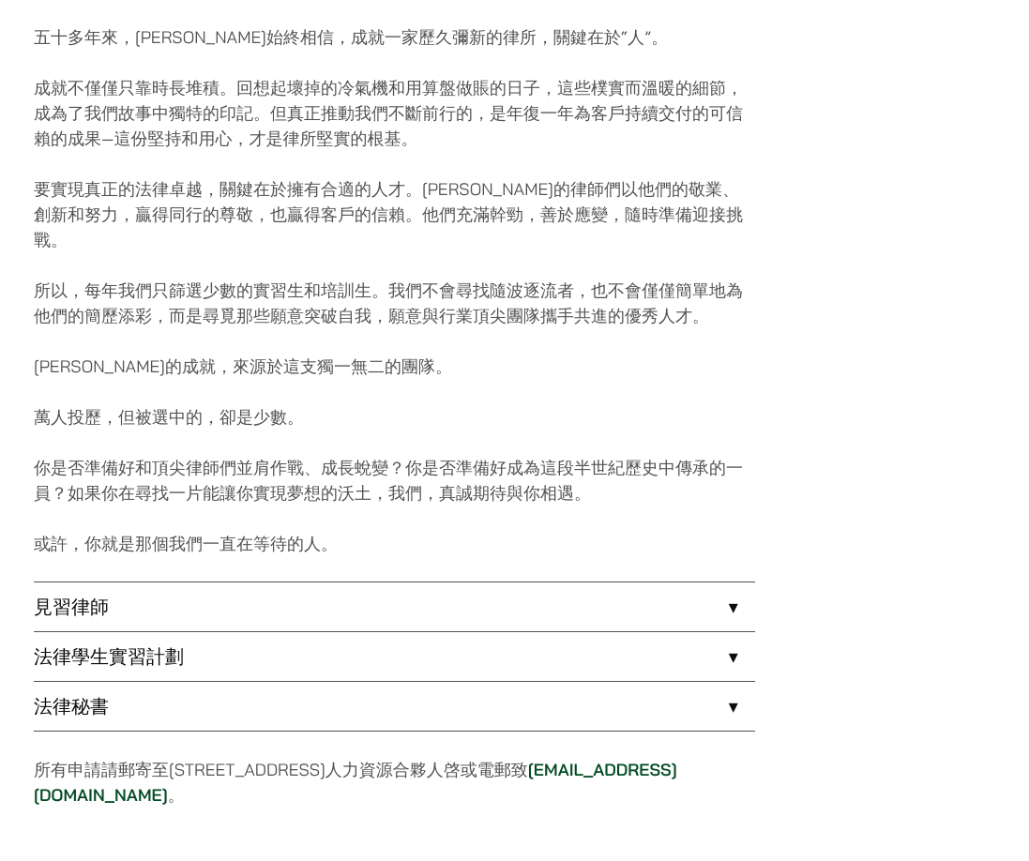
scroll to position [1032, 0]
click at [168, 631] on link "法律學生實習計劃" at bounding box center [394, 655] width 721 height 49
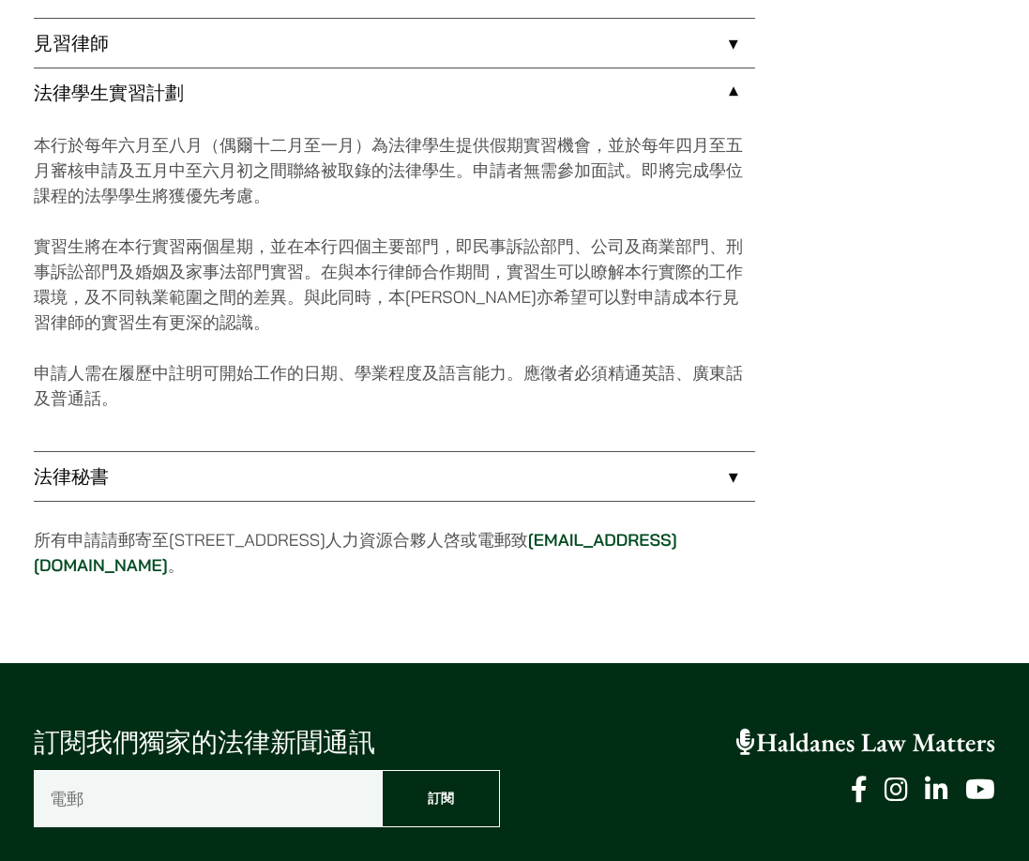
scroll to position [1407, 0]
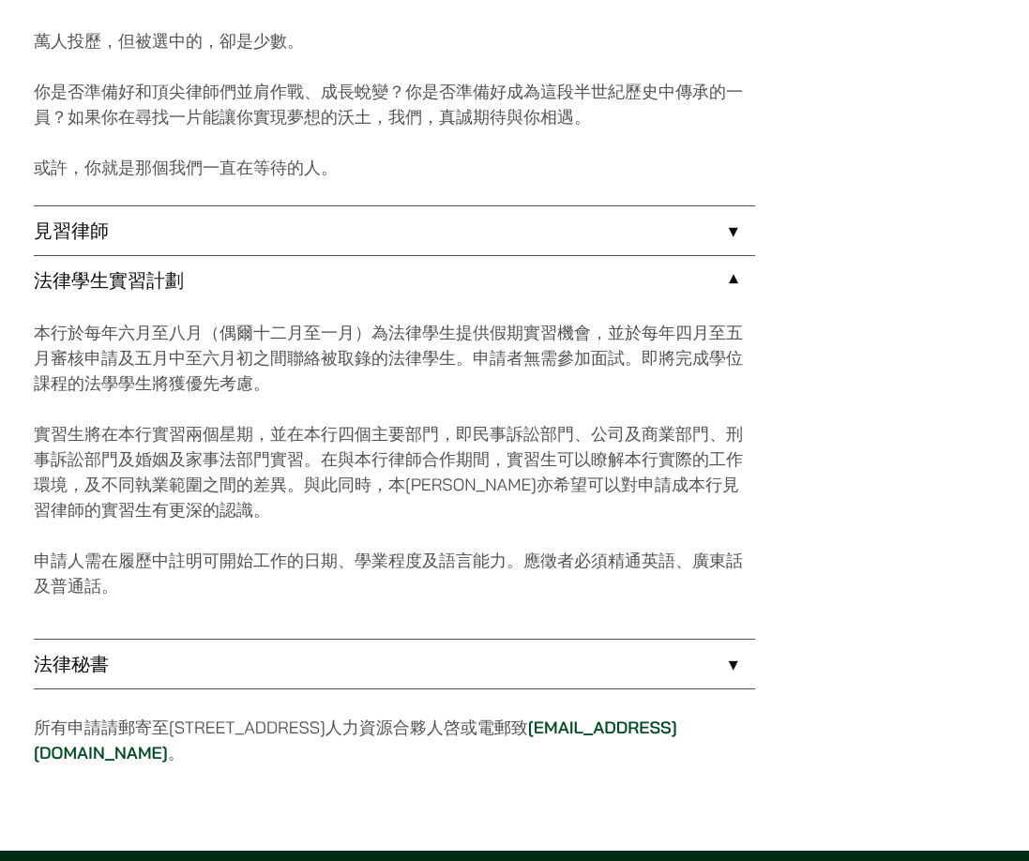
click at [245, 421] on p "實習生將在本行實習兩個星期，並在本行四個主要部門，即民事訴訟部門、公司及商業部門、刑事訴訟部門及婚姻及家事法部門實習。在與本行律師合作期間，實習生可以瞭解本行…" at bounding box center [394, 471] width 721 height 101
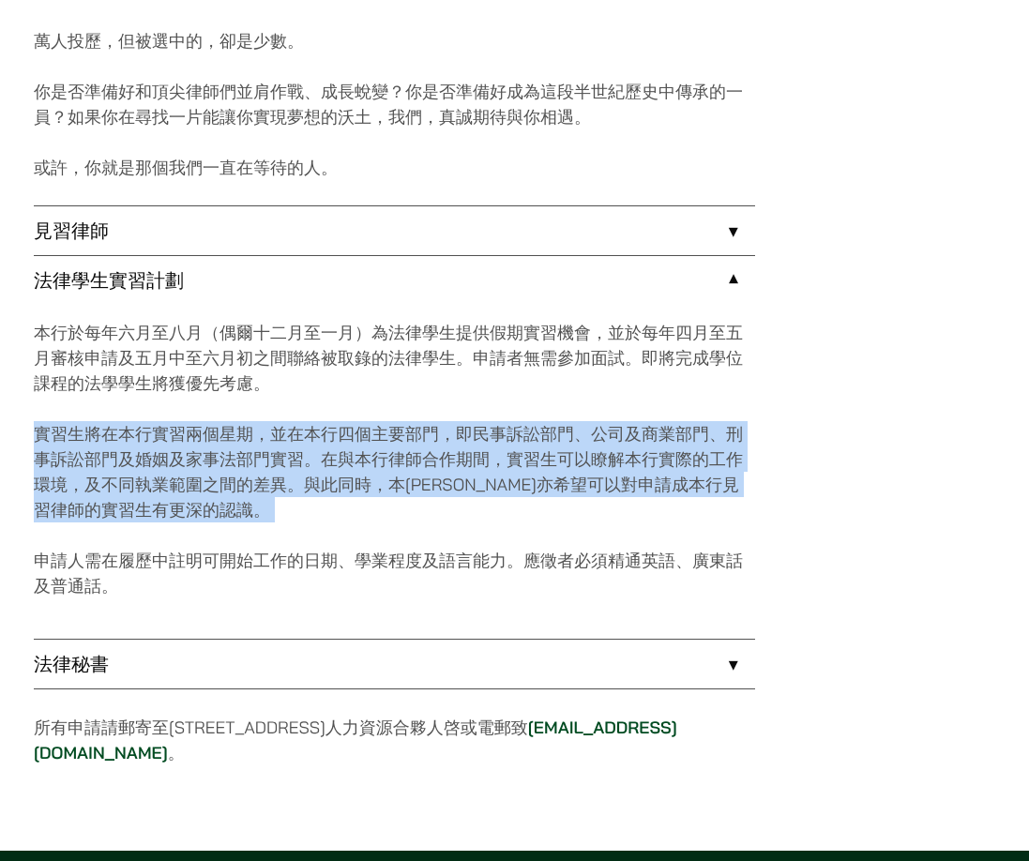
click at [245, 421] on p "實習生將在本行實習兩個星期，並在本行四個主要部門，即民事訴訟部門、公司及商業部門、刑事訴訟部門及婚姻及家事法部門實習。在與本行律師合作期間，實習生可以瞭解本行…" at bounding box center [394, 471] width 721 height 101
click at [390, 491] on p "實習生將在本行實習兩個星期，並在本行四個主要部門，即民事訴訟部門、公司及商業部門、刑事訴訟部門及婚姻及家事法部門實習。在與本行律師合作期間，實習生可以瞭解本行…" at bounding box center [394, 471] width 721 height 101
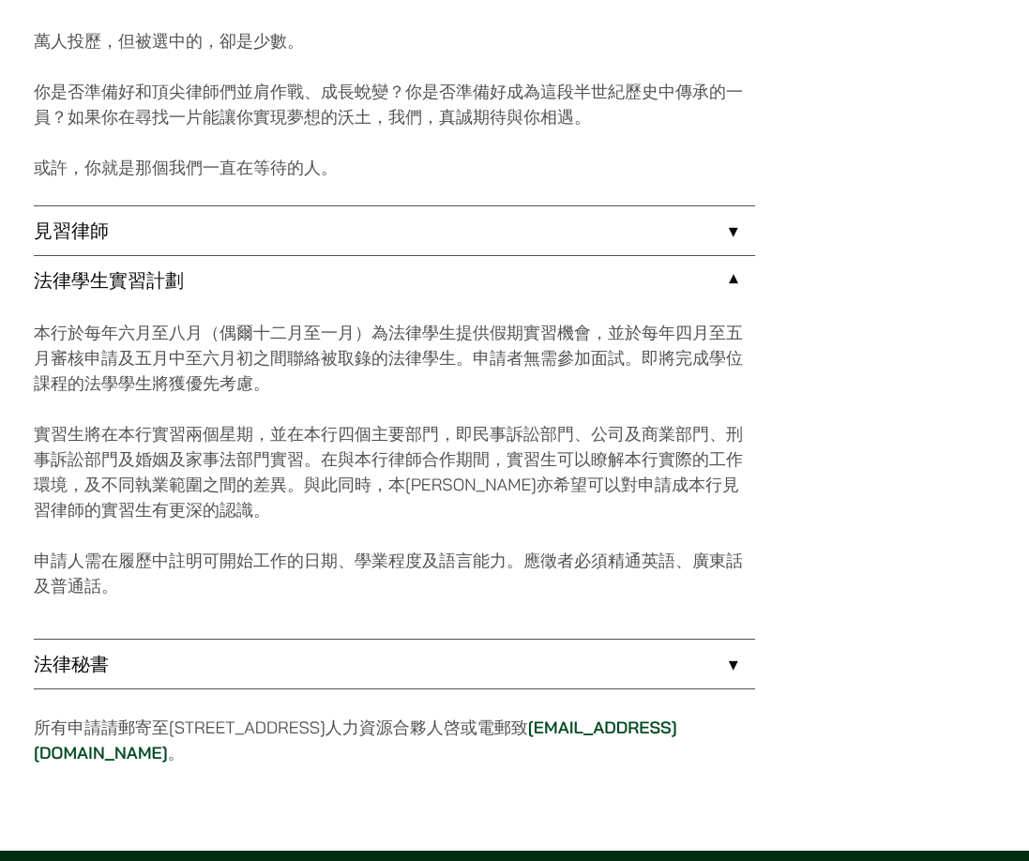
click at [221, 321] on p "本行於每年六月至八月（偶爾十二月至一月）為法律學生提供假期實習機會，並於每年四月至五月審核申請及五月中至六月初之間聯絡被取錄的法律學生。申請者無需參加面試。即…" at bounding box center [394, 358] width 721 height 76
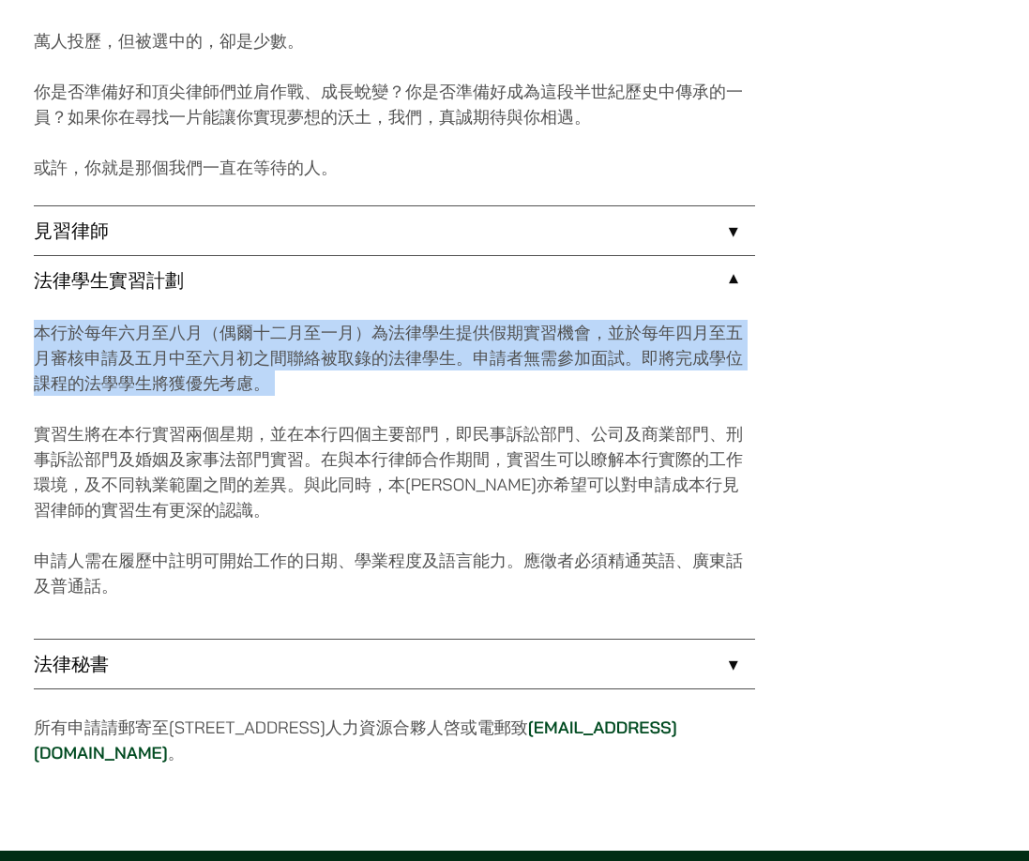
click at [221, 321] on p "本行於每年六月至八月（偶爾十二月至一月）為法律學生提供假期實習機會，並於每年四月至五月審核申請及五月中至六月初之間聯絡被取錄的法律學生。申請者無需參加面試。即…" at bounding box center [394, 358] width 721 height 76
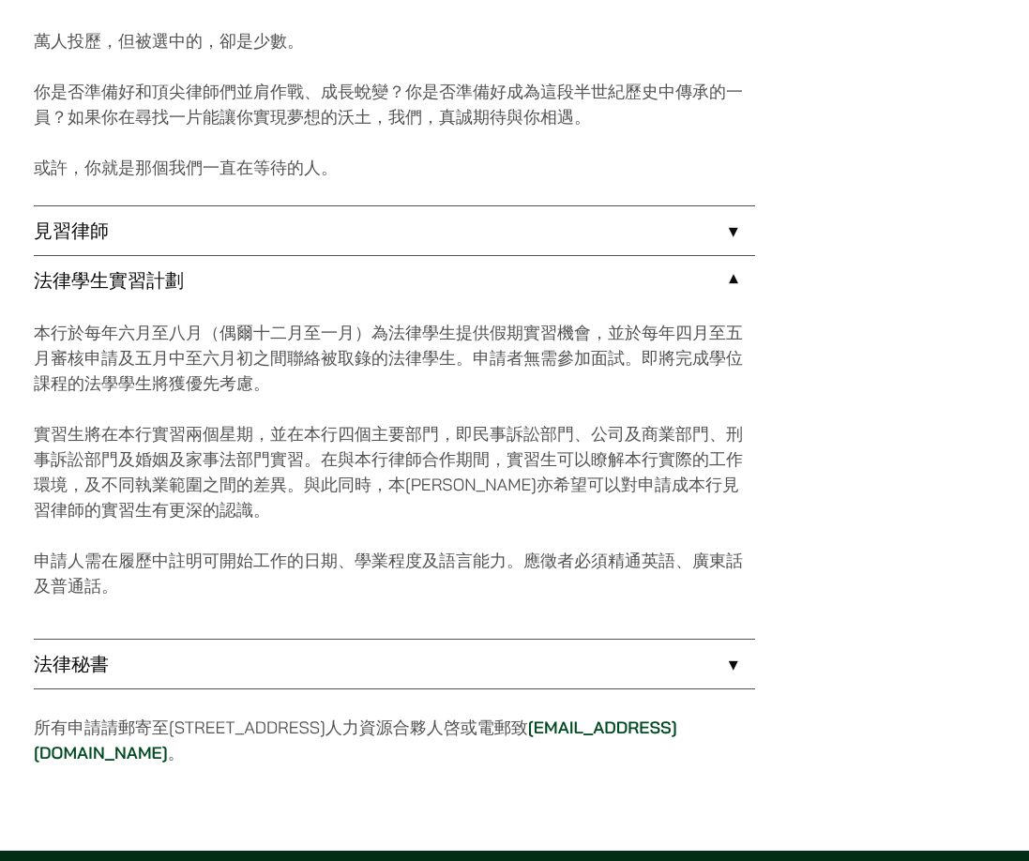
click at [332, 370] on div "本行於每年六月至八月（偶爾十二月至一月）為法律學生提供假期實習機會，並於每年四月至五月審核申請及五月中至六月初之間聯絡被取錄的法律學生。申請者無需參加面試。即…" at bounding box center [394, 472] width 721 height 334
click at [307, 443] on p "實習生將在本行實習兩個星期，並在本行四個主要部門，即民事訴訟部門、公司及商業部門、刑事訴訟部門及婚姻及家事法部門實習。在與本行律師合作期間，實習生可以瞭解本行…" at bounding box center [394, 471] width 721 height 101
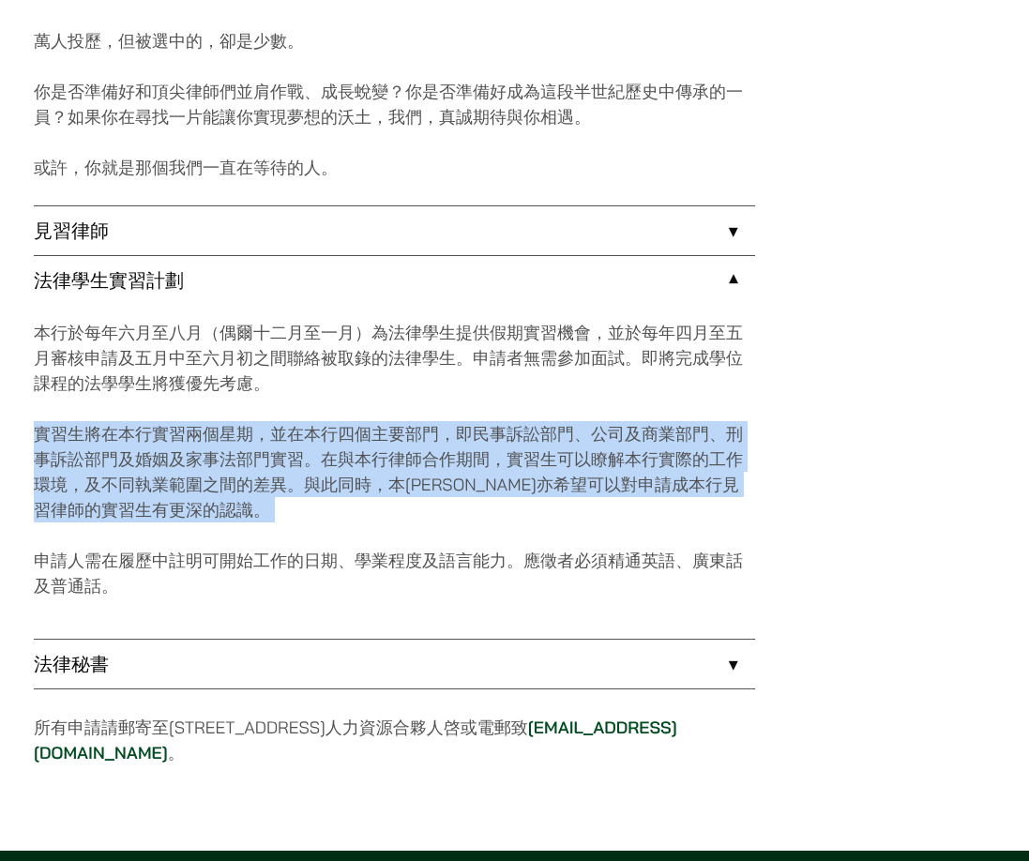
click at [307, 443] on p "實習生將在本行實習兩個星期，並在本行四個主要部門，即民事訴訟部門、公司及商業部門、刑事訴訟部門及婚姻及家事法部門實習。在與本行律師合作期間，實習生可以瞭解本行…" at bounding box center [394, 471] width 721 height 101
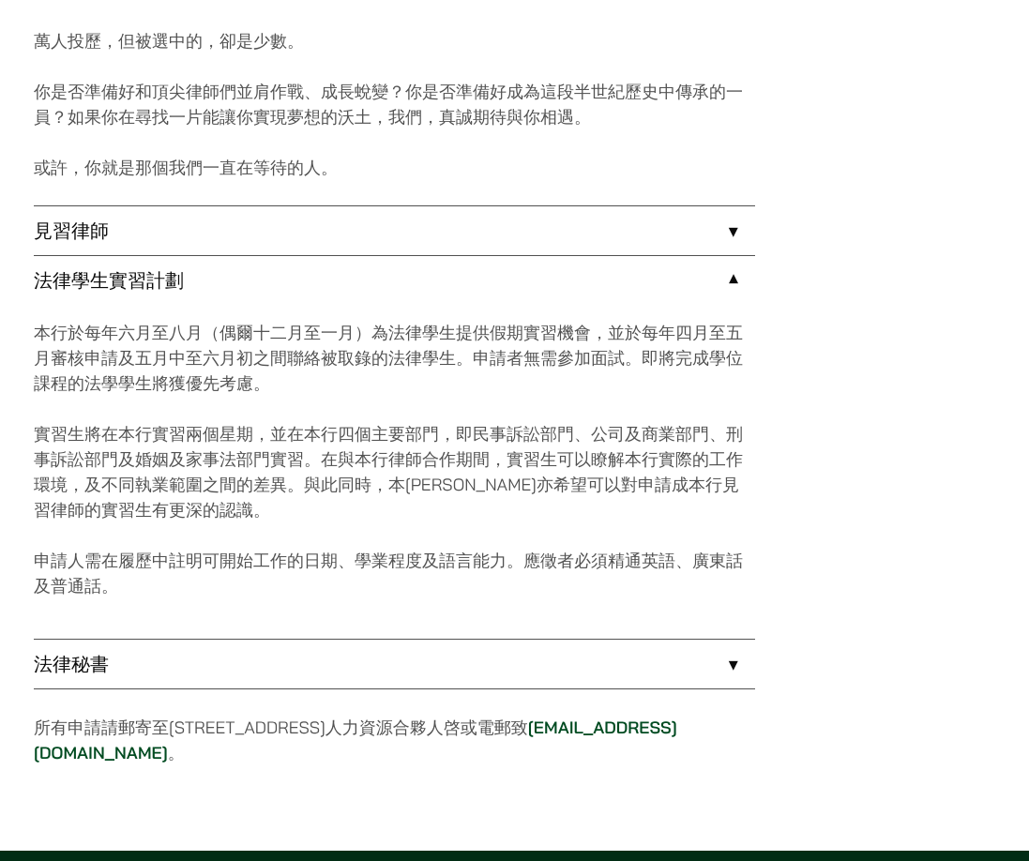
click at [307, 515] on div "本行於每年六月至八月（偶爾十二月至一月）為法律學生提供假期實習機會，並於每年四月至五月審核申請及五月中至六月初之間聯絡被取錄的法律學生。申請者無需參加面試。即…" at bounding box center [394, 472] width 721 height 334
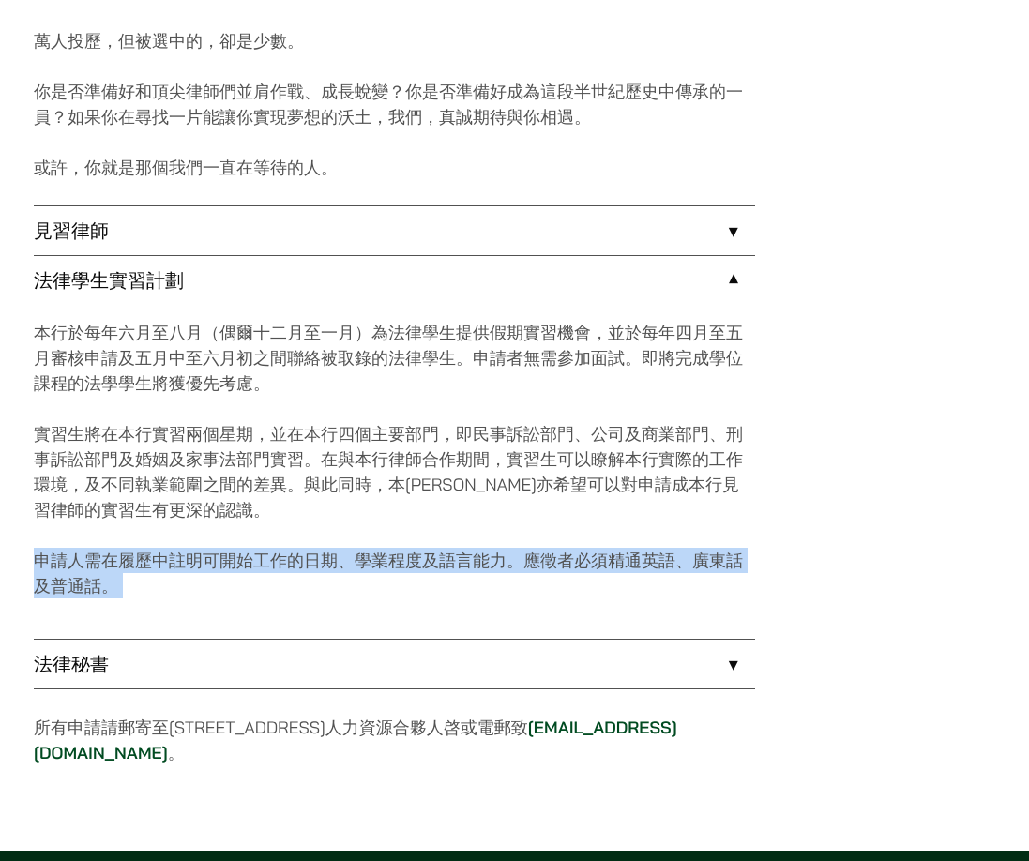
click at [307, 515] on div "本行於每年六月至八月（偶爾十二月至一月）為法律學生提供假期實習機會，並於每年四月至五月審核申請及五月中至六月初之間聯絡被取錄的法律學生。申請者無需參加面試。即…" at bounding box center [394, 472] width 721 height 334
click at [284, 548] on p "申請人需在履歷中註明可開始工作的日期、學業程度及語言能力。應徵者必須精通英語、廣東話及普通話。" at bounding box center [394, 573] width 721 height 51
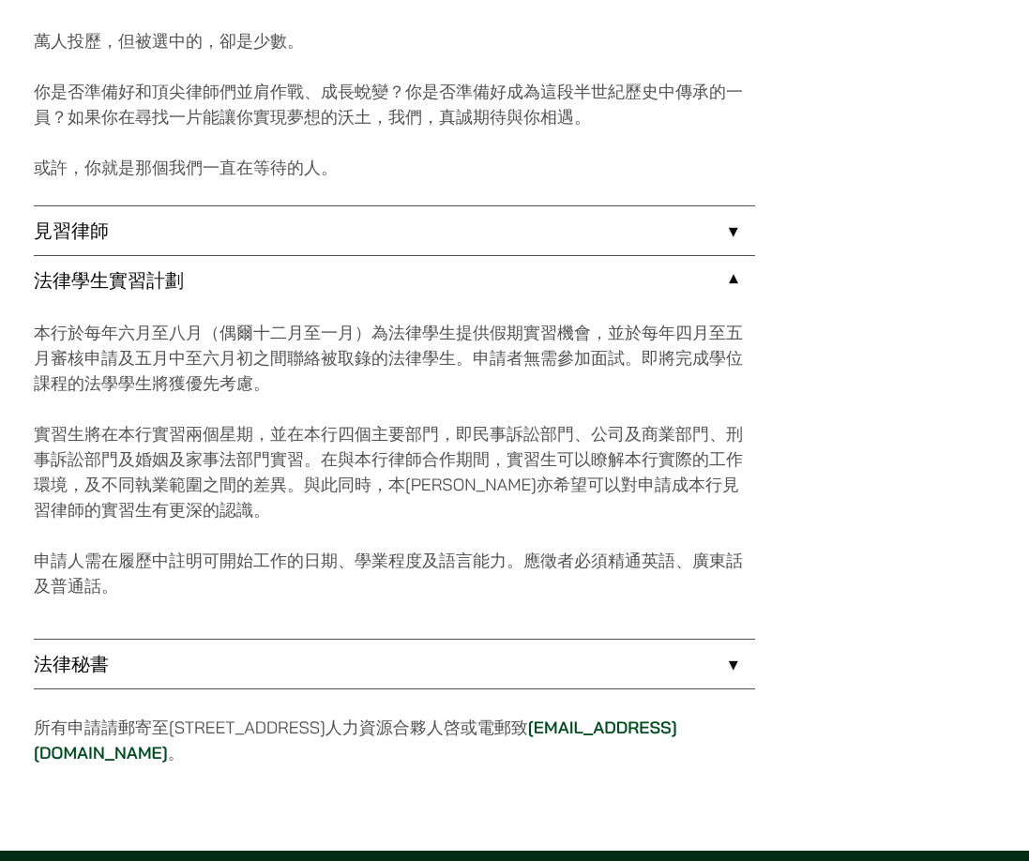
click at [362, 336] on p "本行於每年六月至八月（偶爾十二月至一月）為法律學生提供假期實習機會，並於每年四月至五月審核申請及五月中至六月初之間聯絡被取錄的法律學生。申請者無需參加面試。即…" at bounding box center [394, 358] width 721 height 76
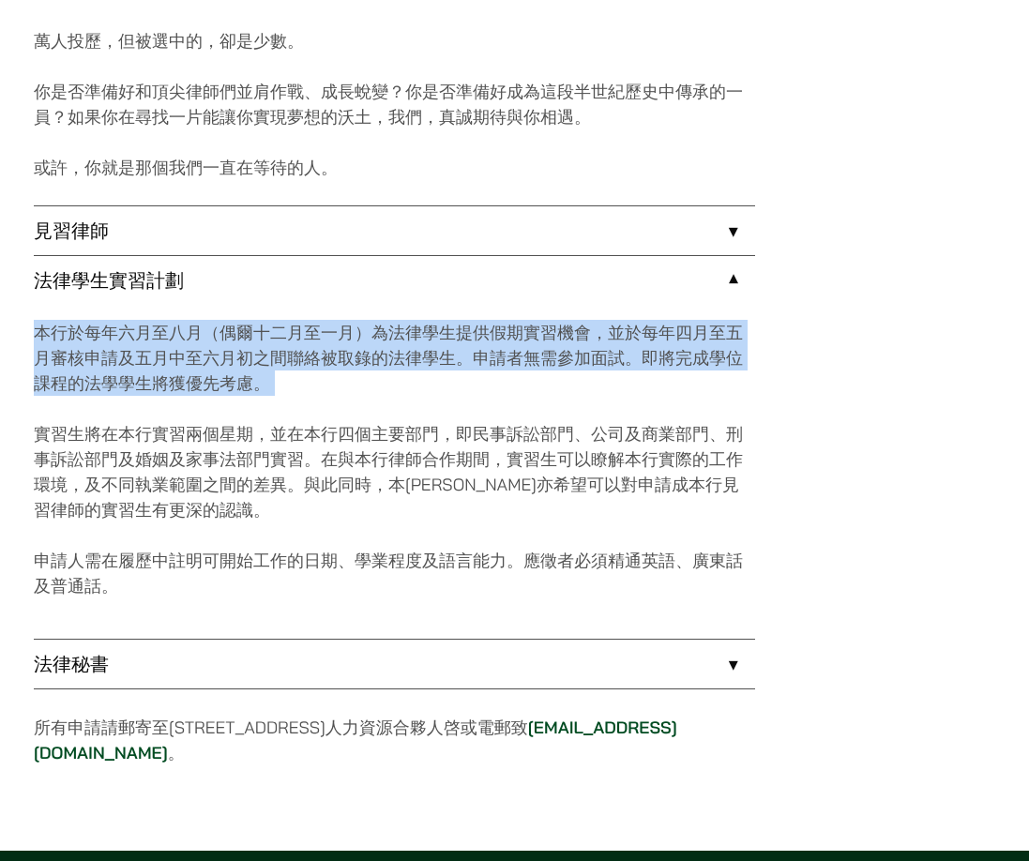
click at [362, 336] on p "本行於每年六月至八月（偶爾十二月至一月）為法律學生提供假期實習機會，並於每年四月至五月審核申請及五月中至六月初之間聯絡被取錄的法律學生。申請者無需參加面試。即…" at bounding box center [394, 358] width 721 height 76
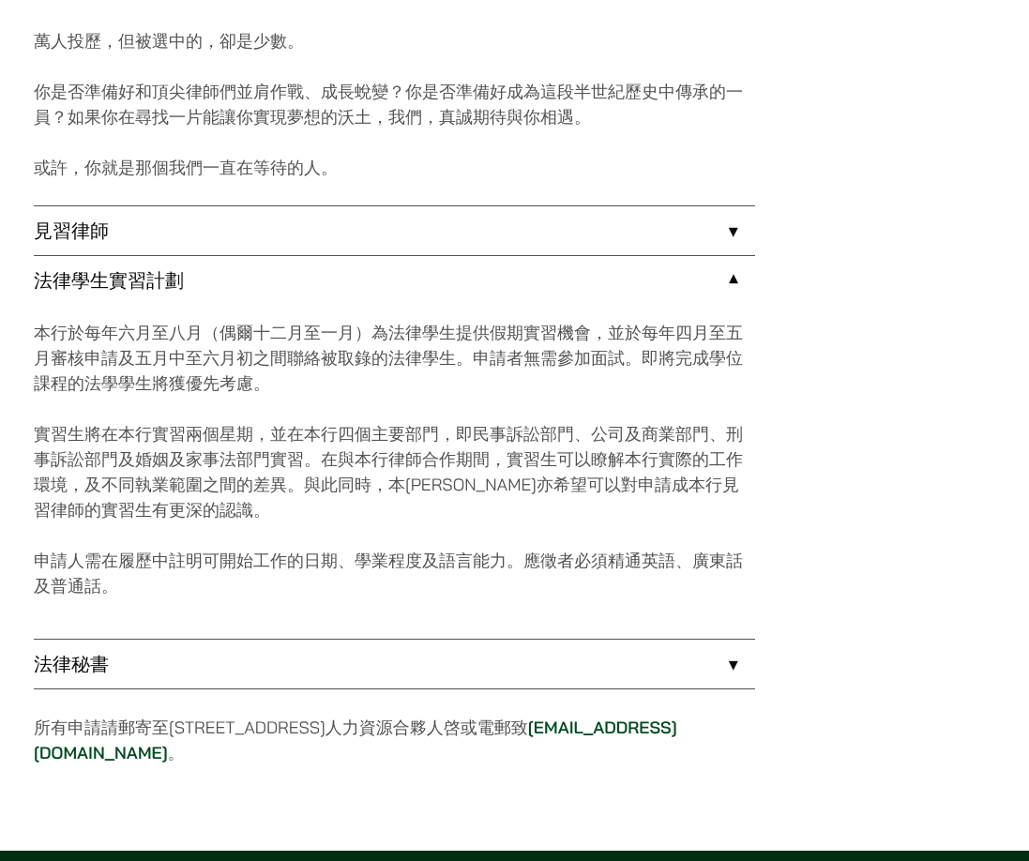
click at [329, 520] on div "本行於每年六月至八月（偶爾十二月至一月）為法律學生提供假期實習機會，並於每年四月至五月審核申請及五月中至六月初之間聯絡被取錄的法律學生。申請者無需參加面試。即…" at bounding box center [394, 472] width 721 height 334
click at [304, 443] on p "實習生將在本行實習兩個星期，並在本行四個主要部門，即民事訴訟部門、公司及商業部門、刑事訴訟部門及婚姻及家事法部門實習。在與本行律師合作期間，實習生可以瞭解本行…" at bounding box center [394, 471] width 721 height 101
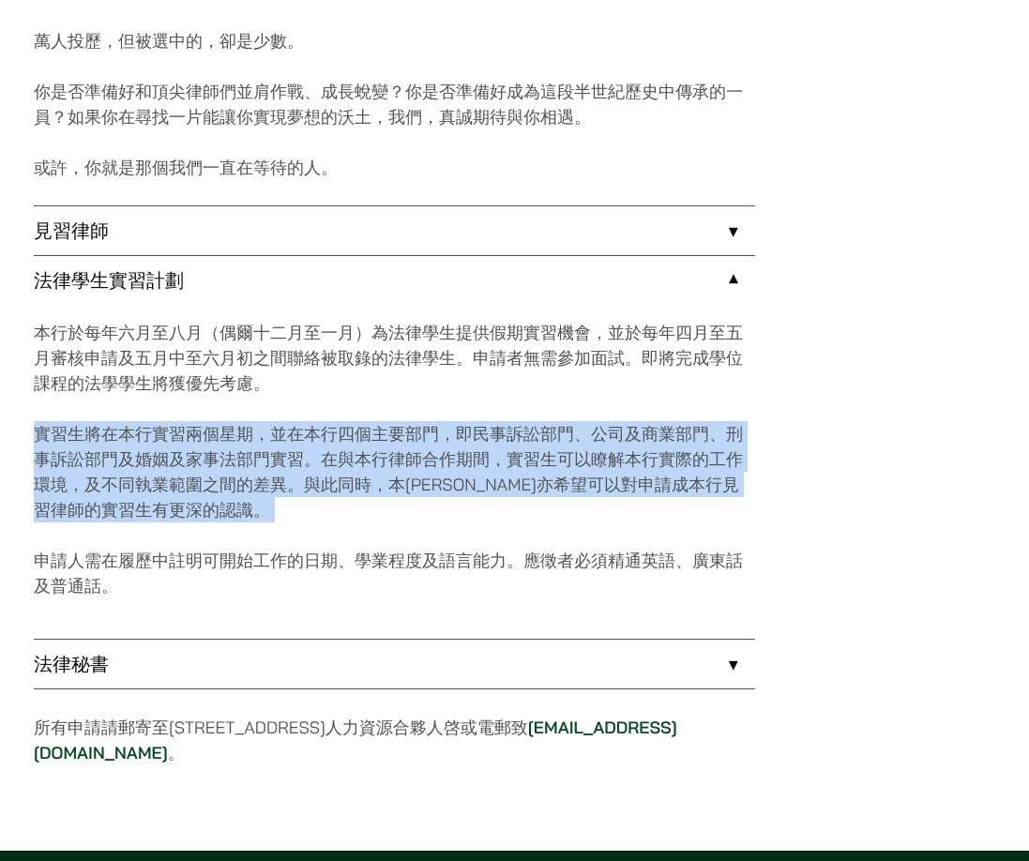
click at [304, 443] on p "實習生將在本行實習兩個星期，並在本行四個主要部門，即民事訴訟部門、公司及商業部門、刑事訴訟部門及婚姻及家事法部門實習。在與本行律師合作期間，實習生可以瞭解本行…" at bounding box center [394, 471] width 721 height 101
click at [293, 488] on p "實習生將在本行實習兩個星期，並在本行四個主要部門，即民事訴訟部門、公司及商業部門、刑事訴訟部門及婚姻及家事法部門實習。在與本行律師合作期間，實習生可以瞭解本行…" at bounding box center [394, 471] width 721 height 101
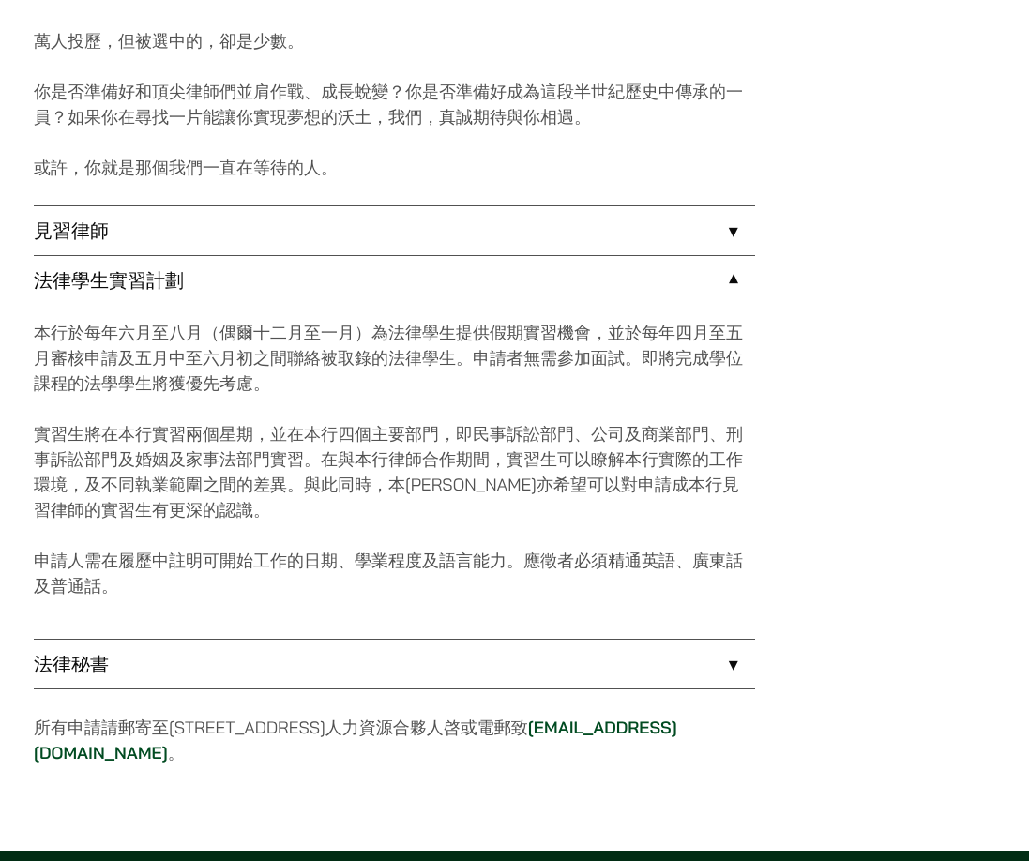
scroll to position [1219, 0]
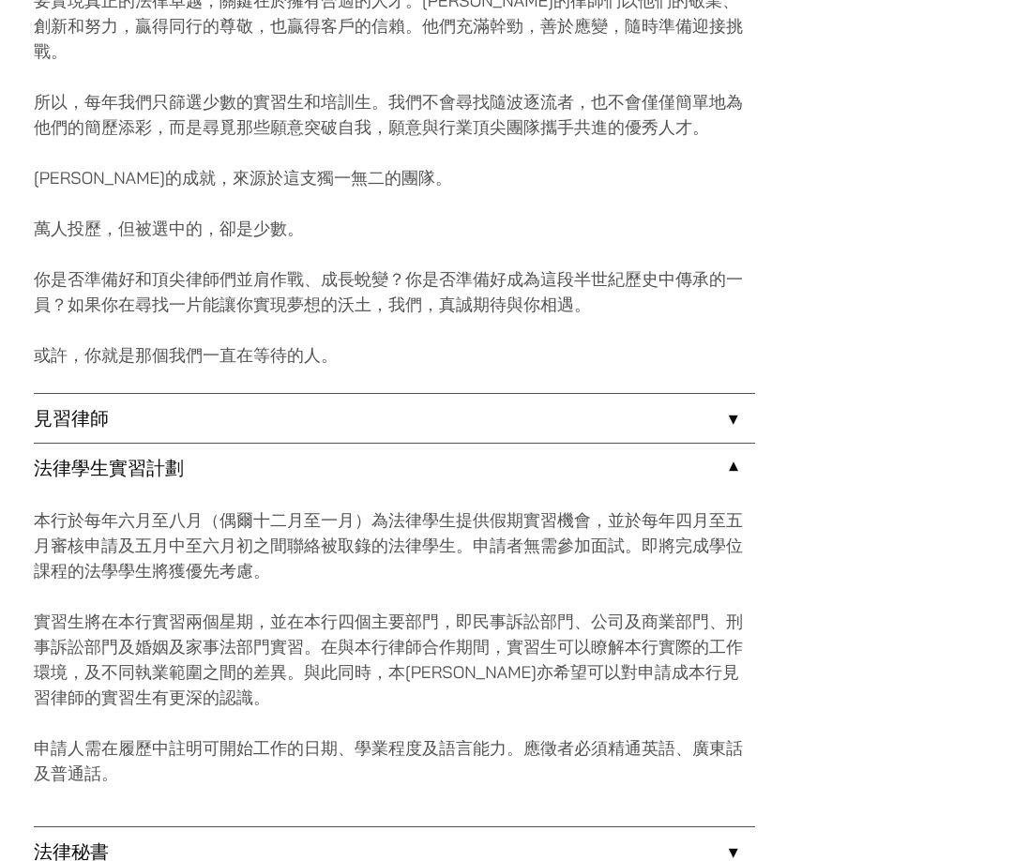
click at [704, 170] on div "五十多年來，[PERSON_NAME]始終相信，成就一家歷久彌新的律所，關鍵在於“人”。 成就不僅僅只靠時長堆積。回想起壞掉的冷氣機和用算盤做賬的日子，這些樸…" at bounding box center [394, 33] width 721 height 1889
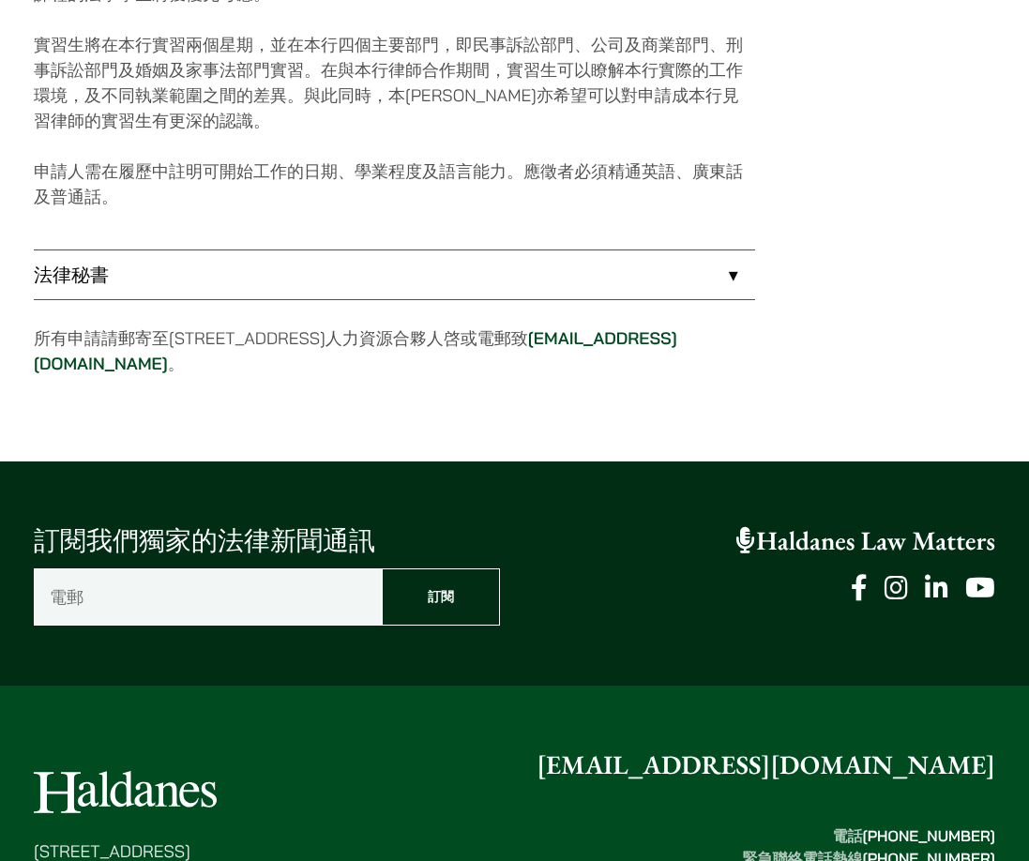
scroll to position [1661, 0]
